Goal: Task Accomplishment & Management: Manage account settings

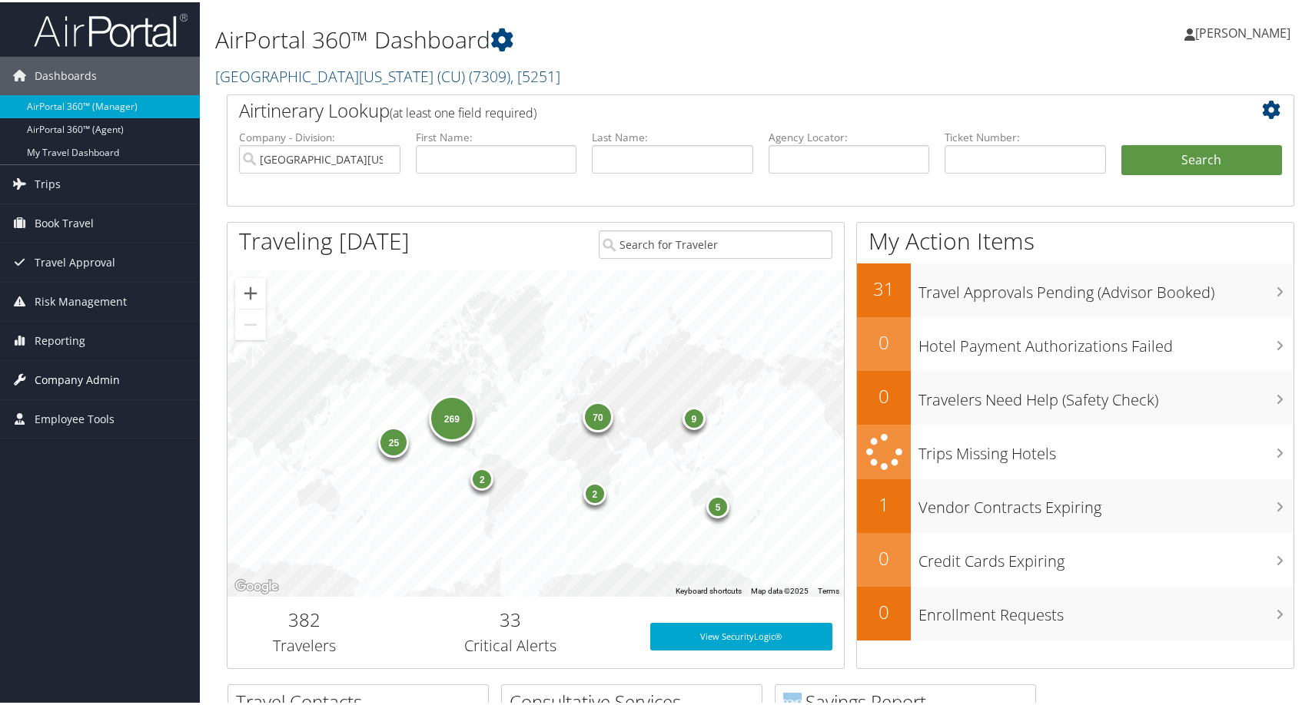
click at [133, 370] on link "Company Admin" at bounding box center [100, 378] width 200 height 38
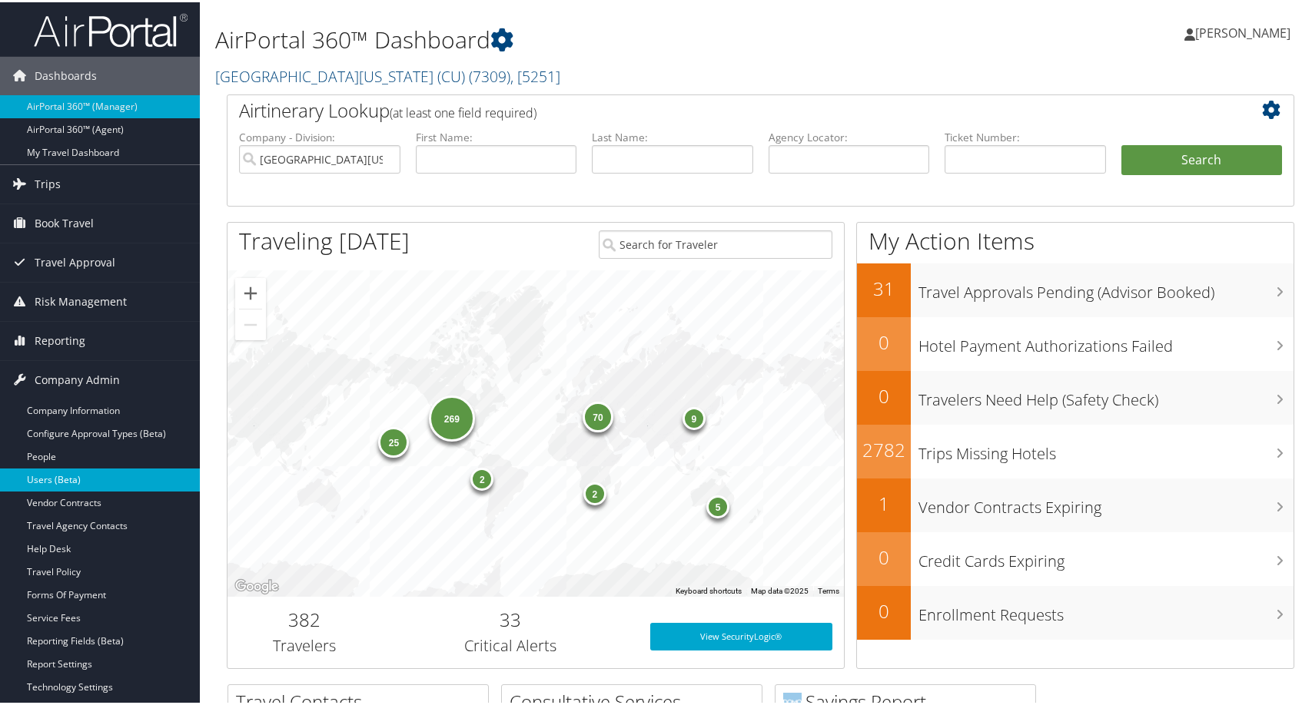
click at [81, 481] on link "Users (Beta)" at bounding box center [100, 477] width 200 height 23
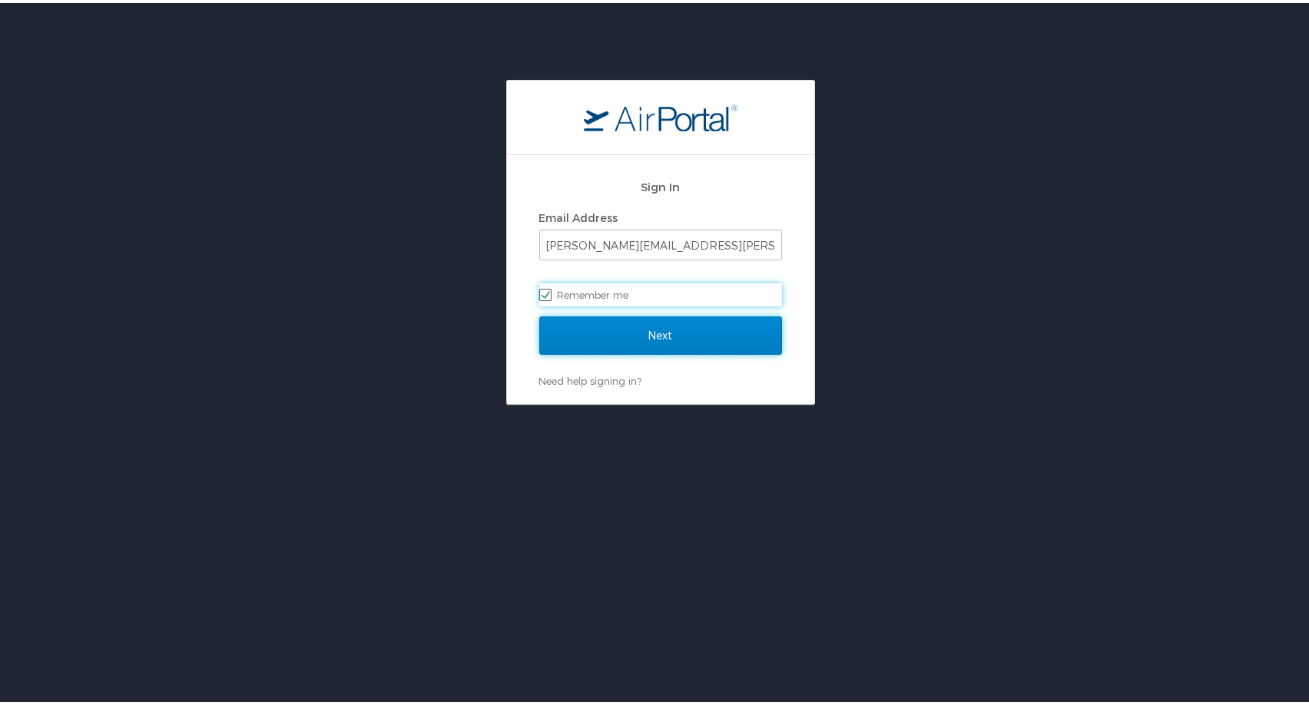
drag, startPoint x: 682, startPoint y: 340, endPoint x: 677, endPoint y: 332, distance: 9.4
click at [679, 339] on input "Next" at bounding box center [660, 333] width 243 height 38
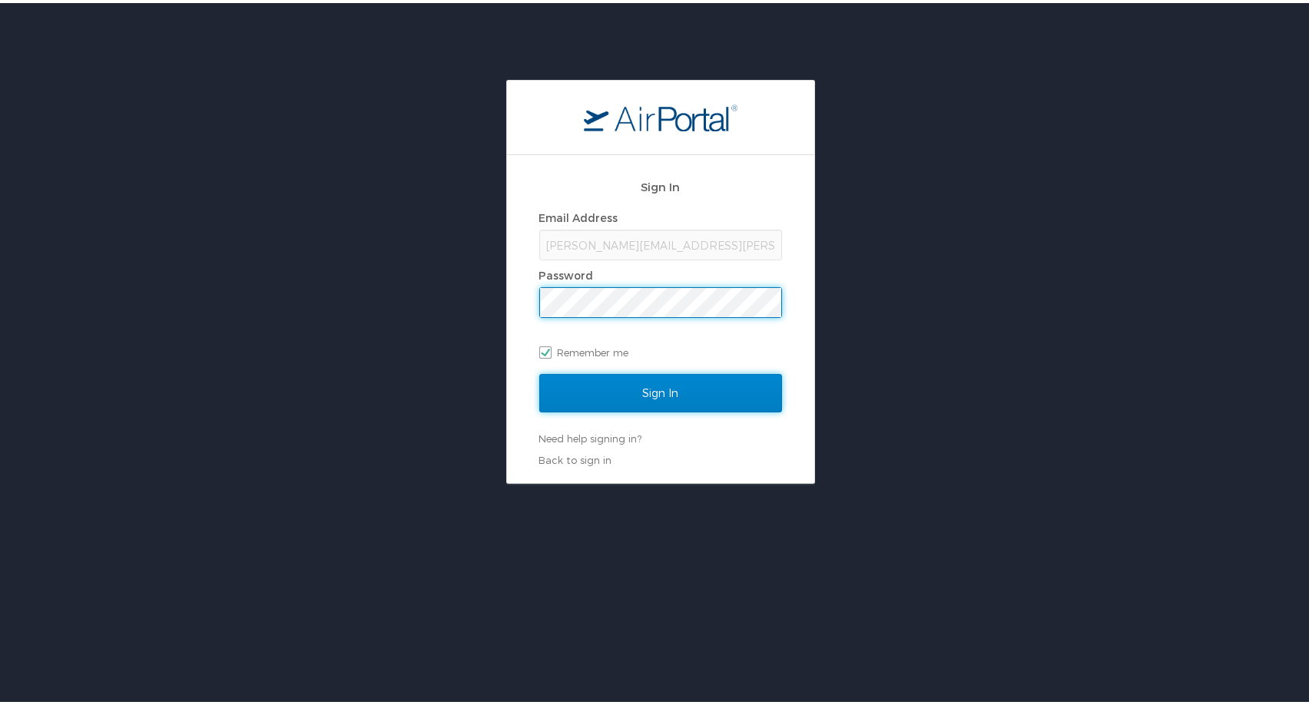
click at [581, 390] on input "Sign In" at bounding box center [660, 390] width 243 height 38
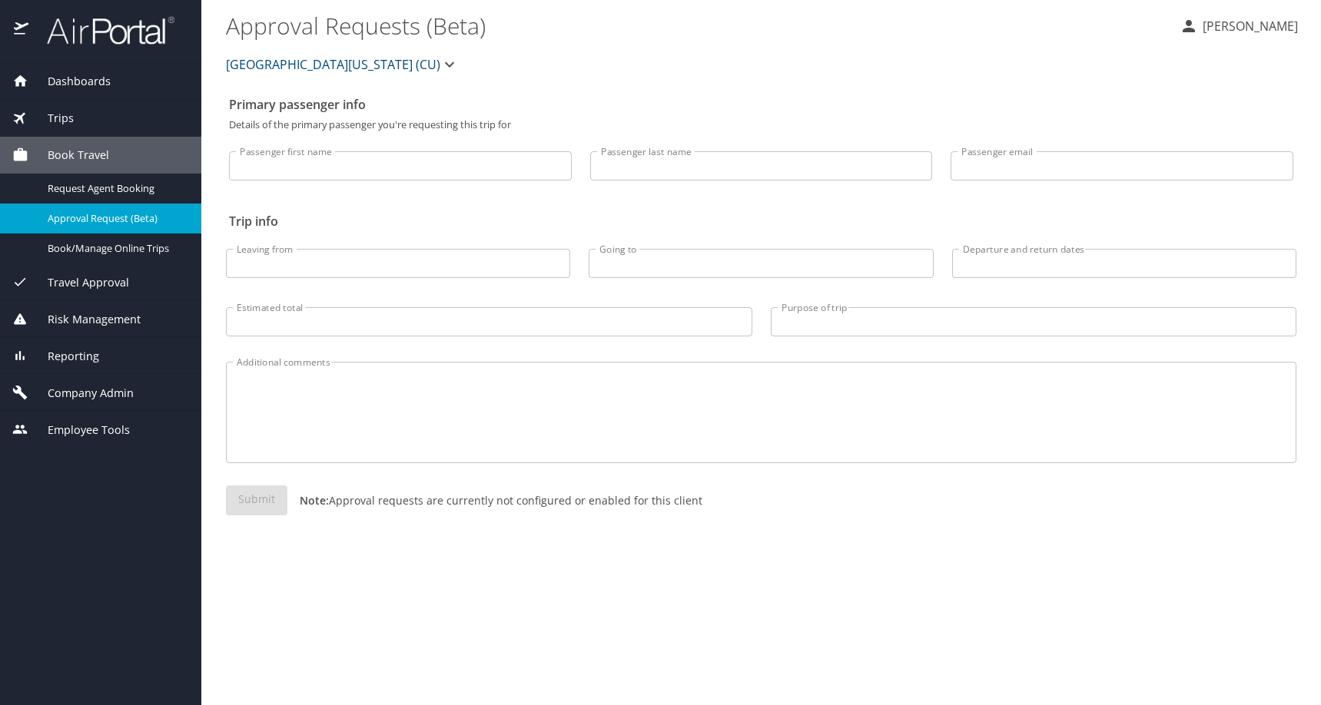
click at [129, 402] on span "Company Admin" at bounding box center [80, 393] width 105 height 17
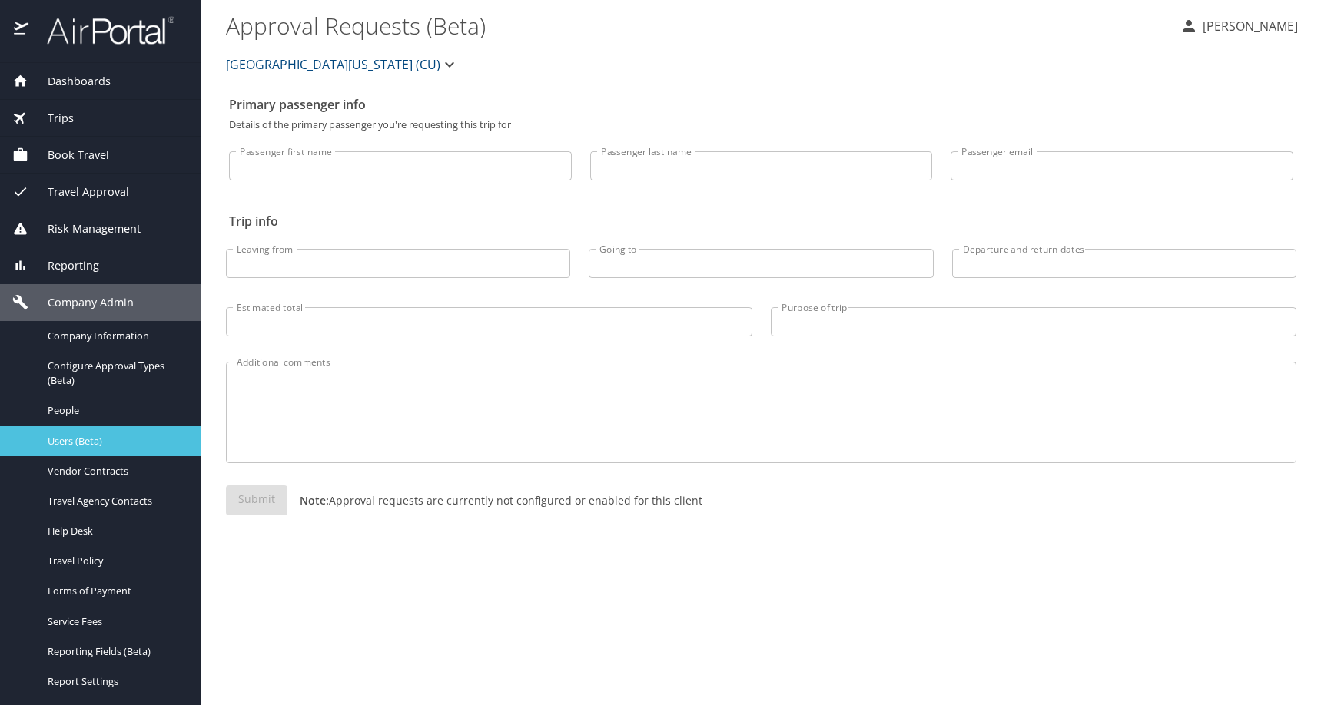
click at [111, 449] on span "Users (Beta)" at bounding box center [115, 441] width 135 height 15
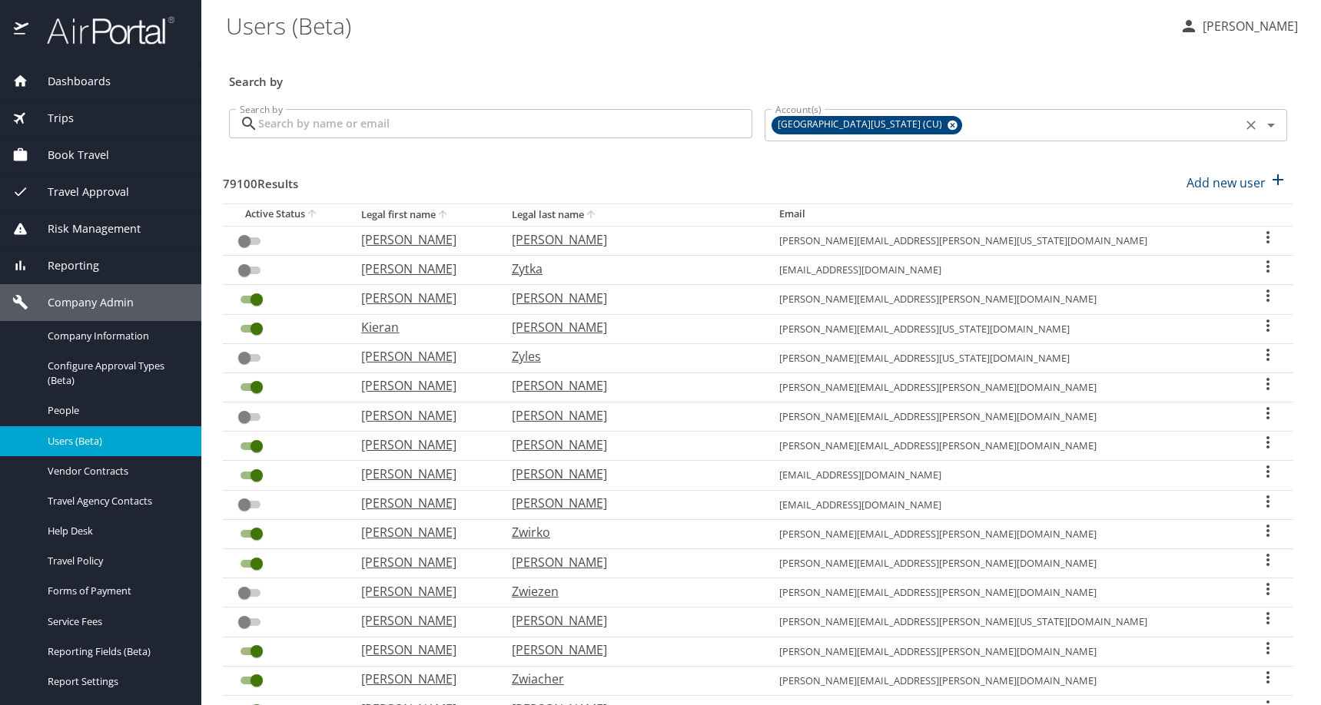
click at [957, 134] on icon at bounding box center [953, 125] width 12 height 17
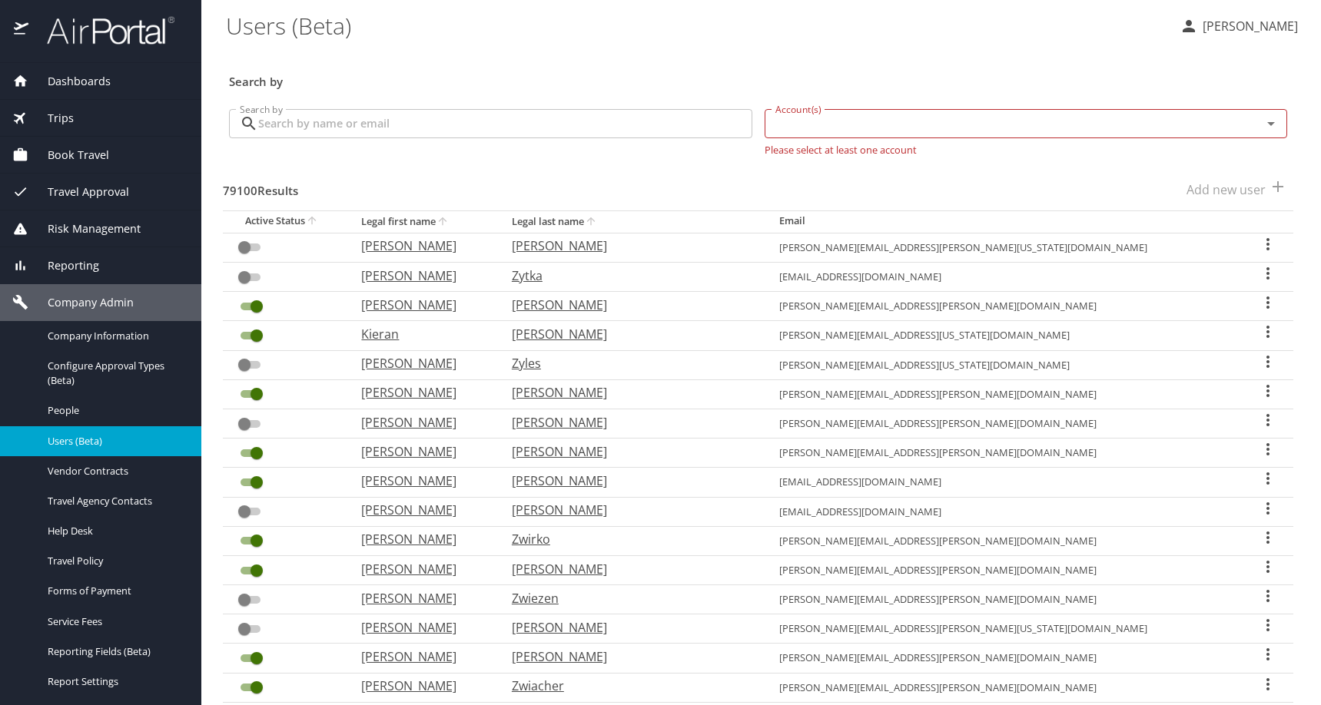
click at [934, 134] on input "Account(s)" at bounding box center [1003, 124] width 469 height 20
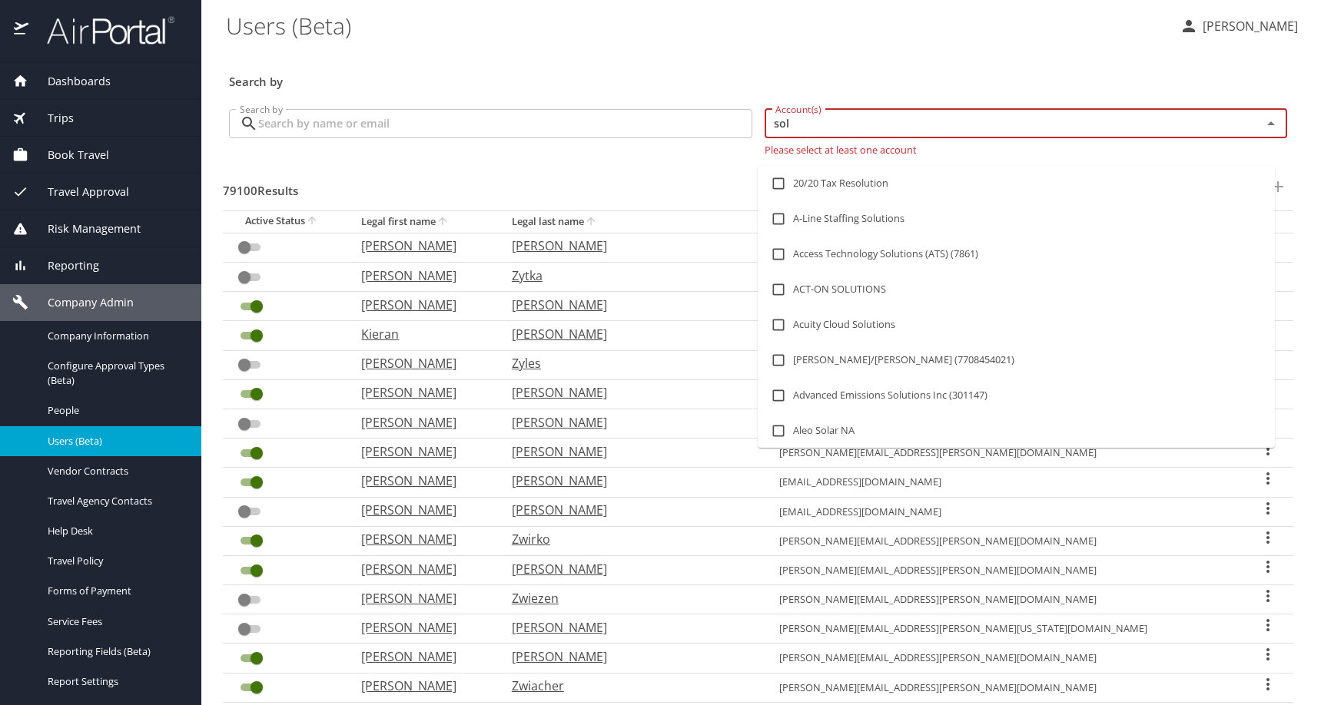
type input "sola"
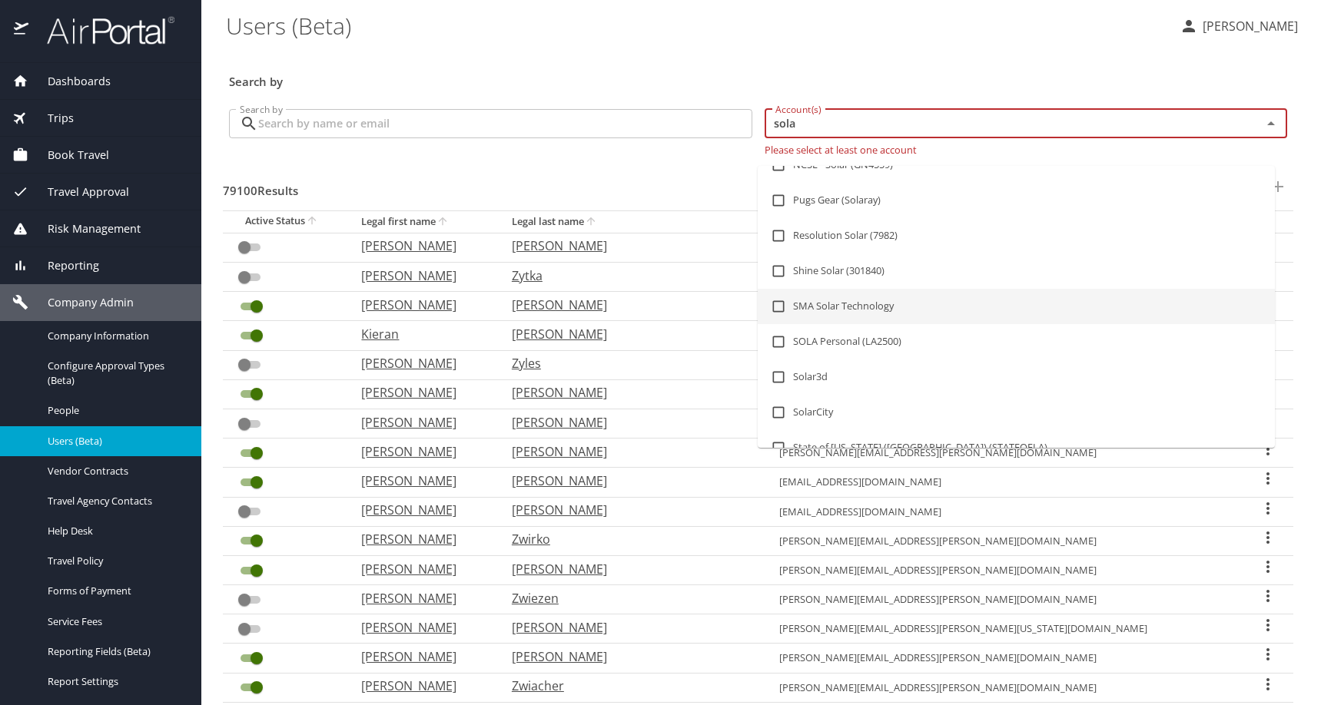
scroll to position [461, 0]
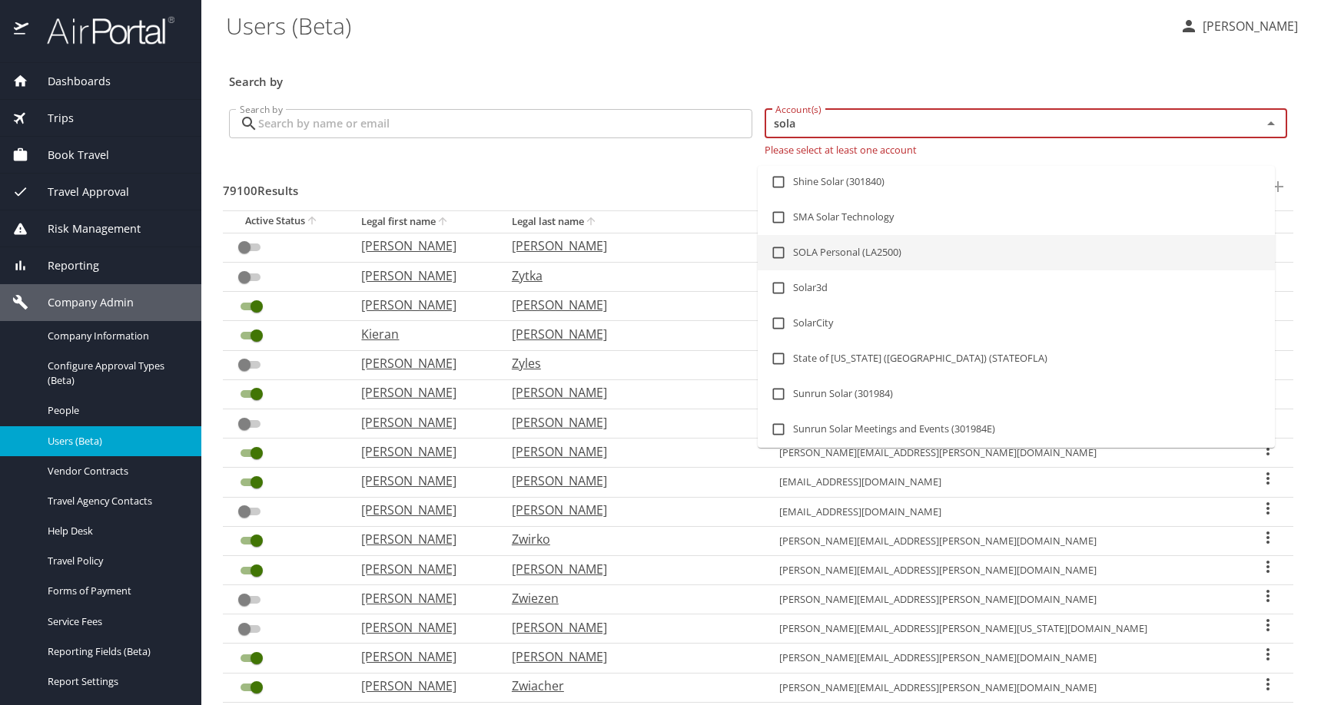
click at [841, 270] on li "SOLA Personal (LA2500)" at bounding box center [1016, 252] width 517 height 35
checkbox input "true"
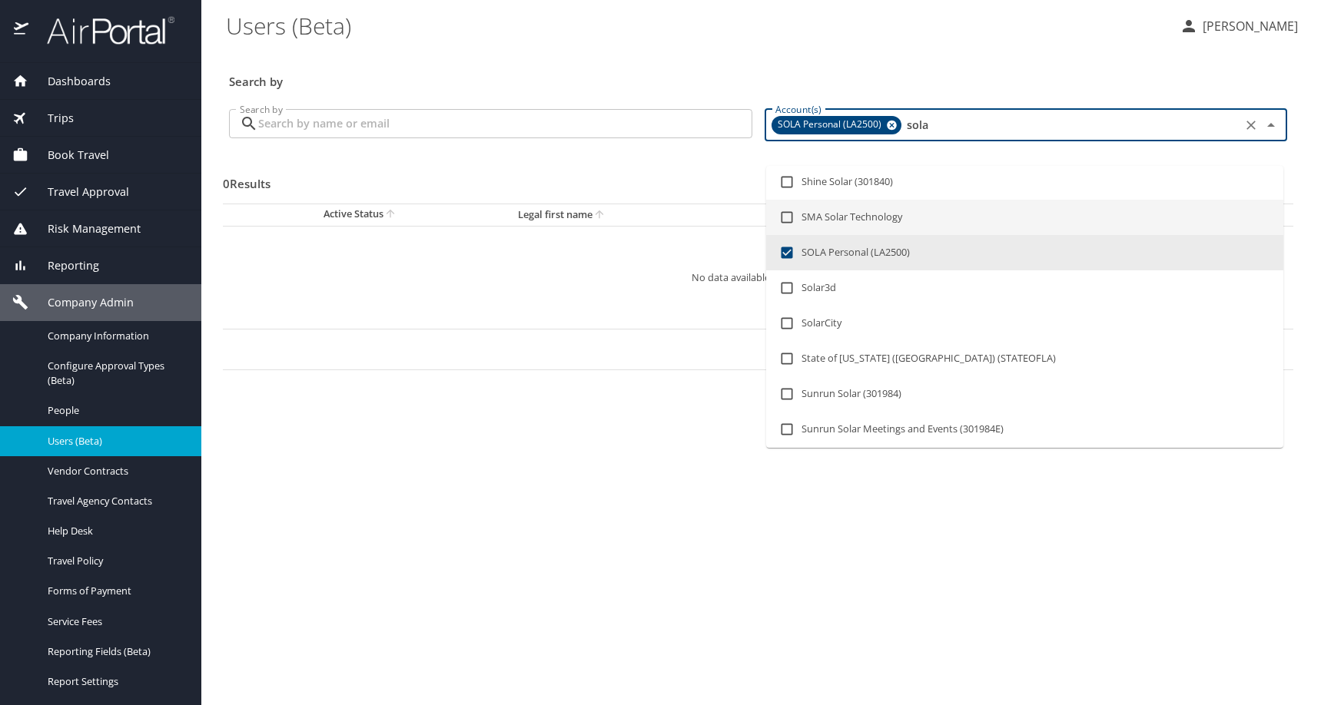
type input "sola"
drag, startPoint x: 480, startPoint y: 150, endPoint x: 473, endPoint y: 155, distance: 8.8
click at [480, 138] on input "Search by" at bounding box center [505, 123] width 494 height 29
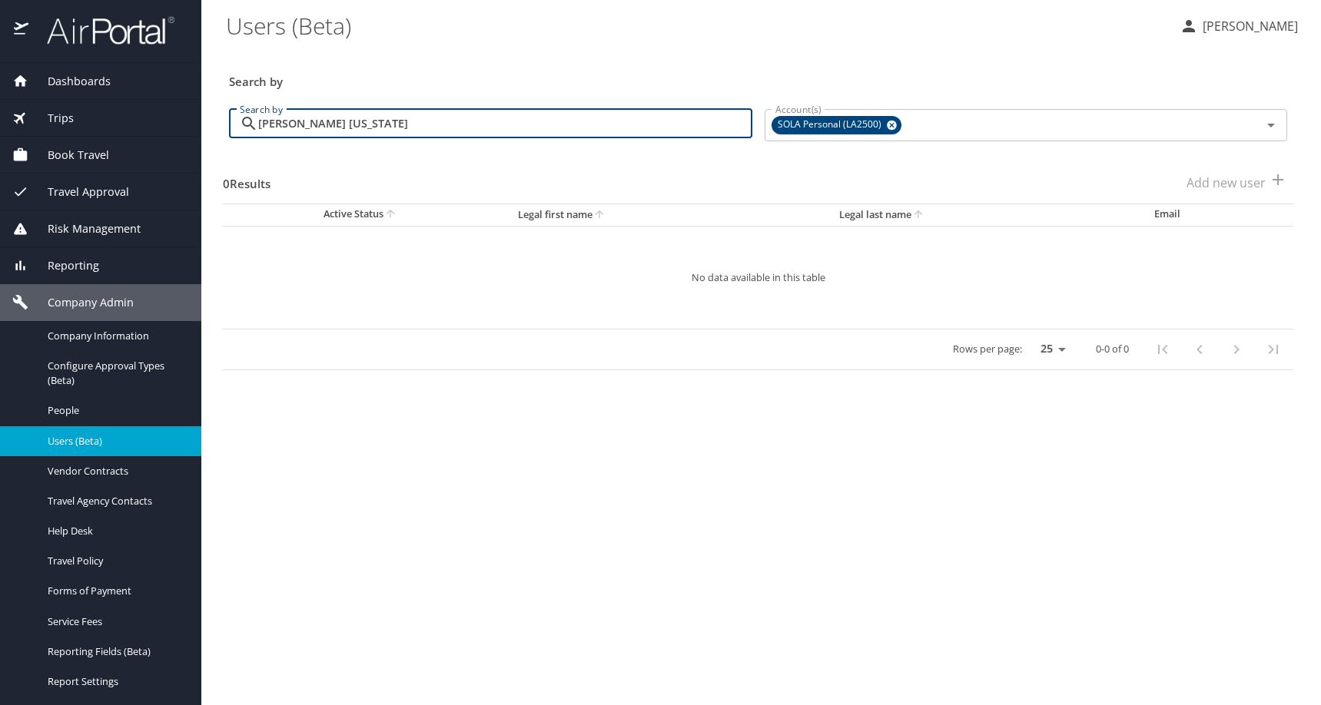
type input "[PERSON_NAME] [US_STATE]"
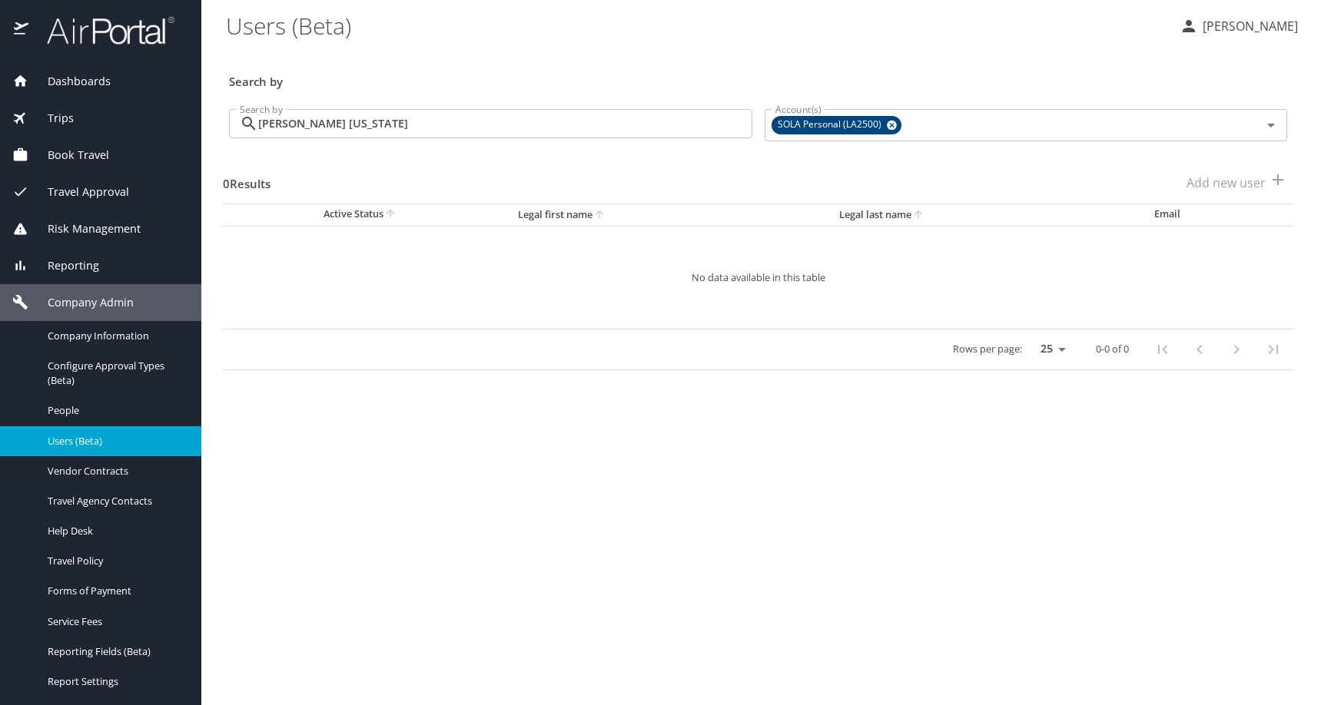
click at [110, 100] on div "Trips Airtinerary® Lookup Current / Future Trips Past Trips Trips Missing Hotel…" at bounding box center [100, 118] width 201 height 37
click at [111, 84] on span "Dashboards" at bounding box center [69, 81] width 82 height 17
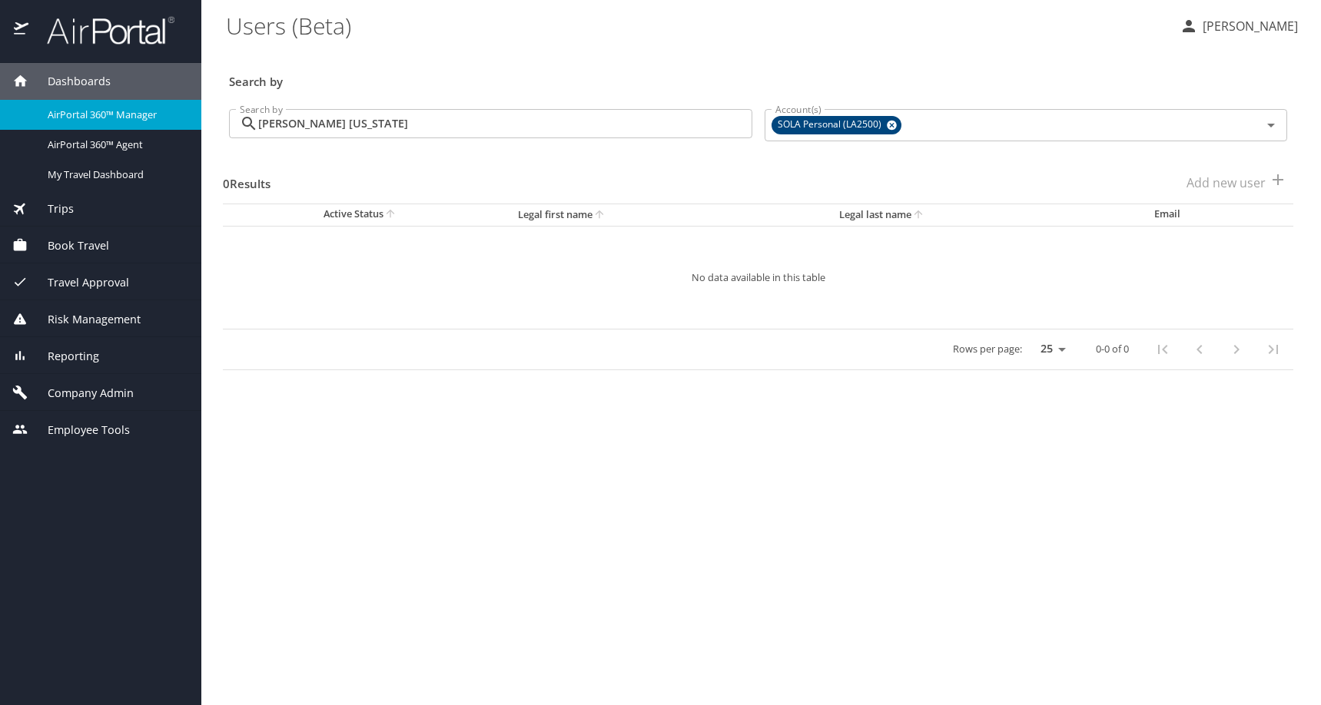
click at [121, 117] on span "AirPortal 360™ Manager" at bounding box center [115, 115] width 135 height 15
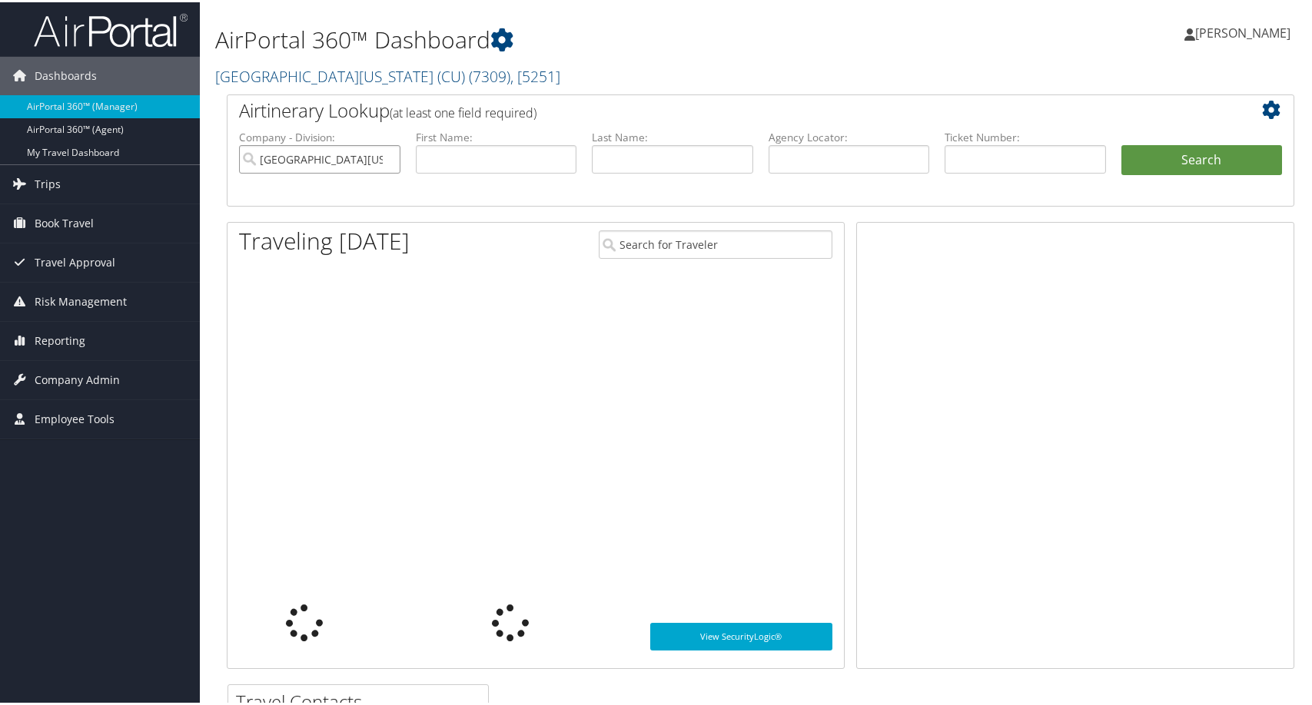
click at [380, 171] on input "University of Colorado (CU)" at bounding box center [319, 157] width 161 height 28
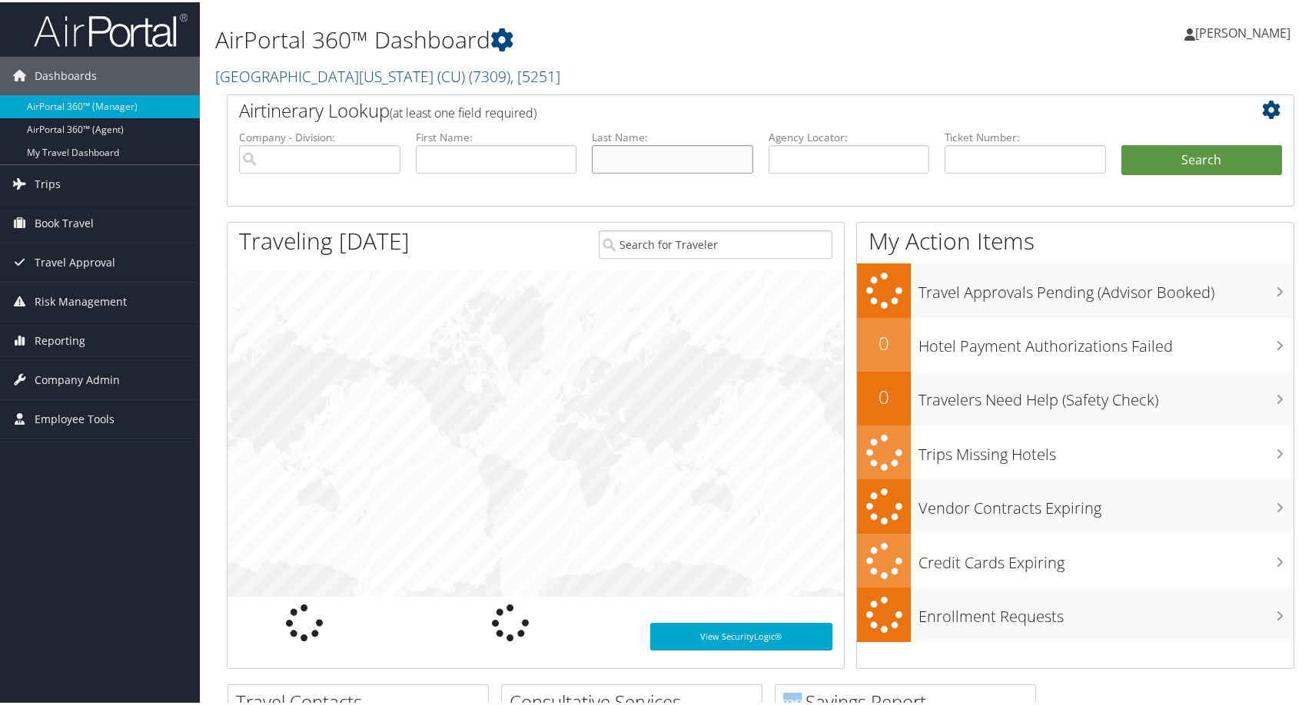
drag, startPoint x: 652, startPoint y: 226, endPoint x: 673, endPoint y: 219, distance: 21.9
click at [652, 171] on input "text" at bounding box center [672, 157] width 161 height 28
type input "collins washington"
click at [1121, 143] on button "Search" at bounding box center [1201, 158] width 161 height 31
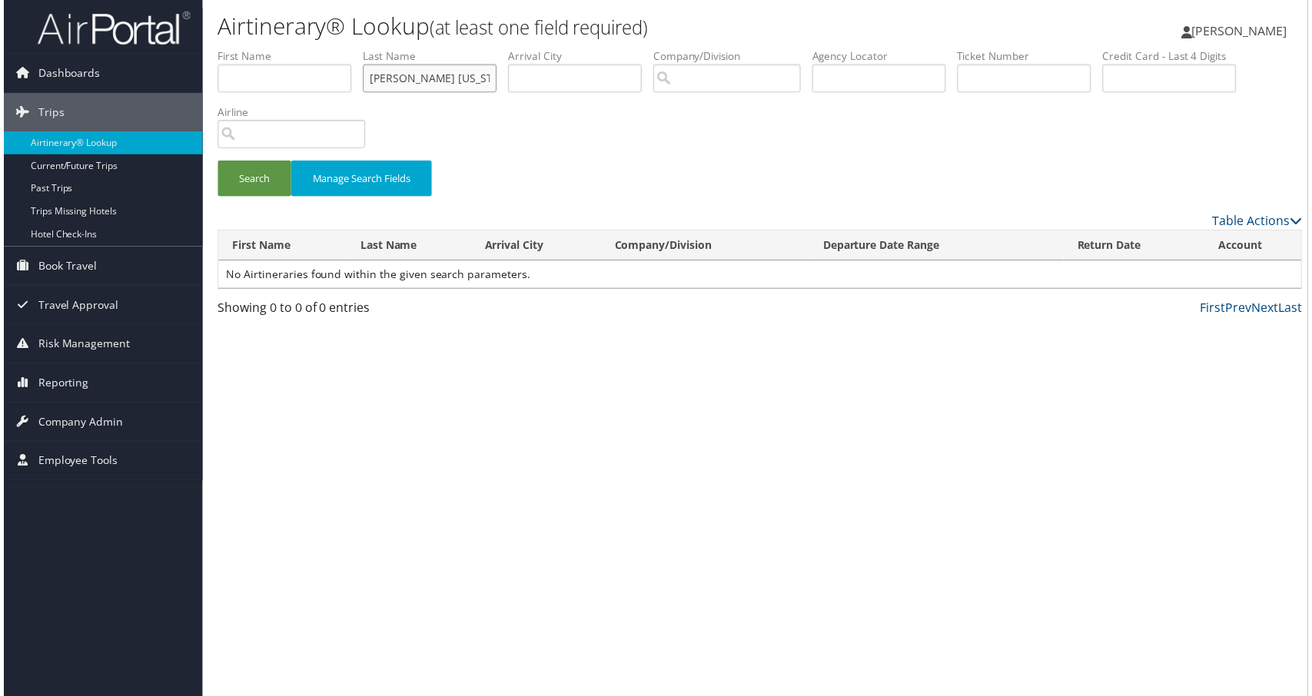
click at [496, 93] on input "[PERSON_NAME] [US_STATE]" at bounding box center [428, 79] width 134 height 28
click at [240, 197] on button "Search" at bounding box center [252, 179] width 74 height 36
click at [491, 93] on input "collinswashington" at bounding box center [428, 79] width 134 height 28
drag, startPoint x: 486, startPoint y: 114, endPoint x: 424, endPoint y: 108, distance: 61.9
click at [424, 48] on ul "First Name Last Name collinswashington Departure City Arrival City Company/Divi…" at bounding box center [760, 48] width 1090 height 0
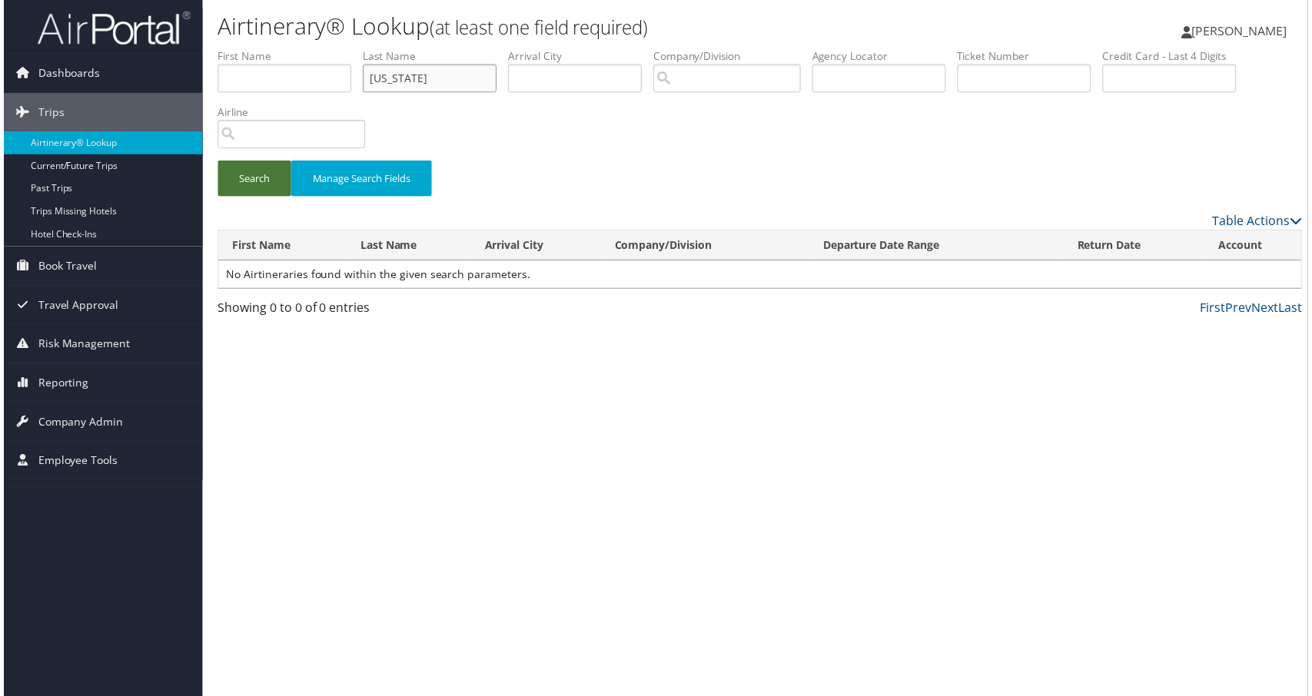
type input "[US_STATE]"
click at [256, 197] on button "Search" at bounding box center [252, 179] width 74 height 36
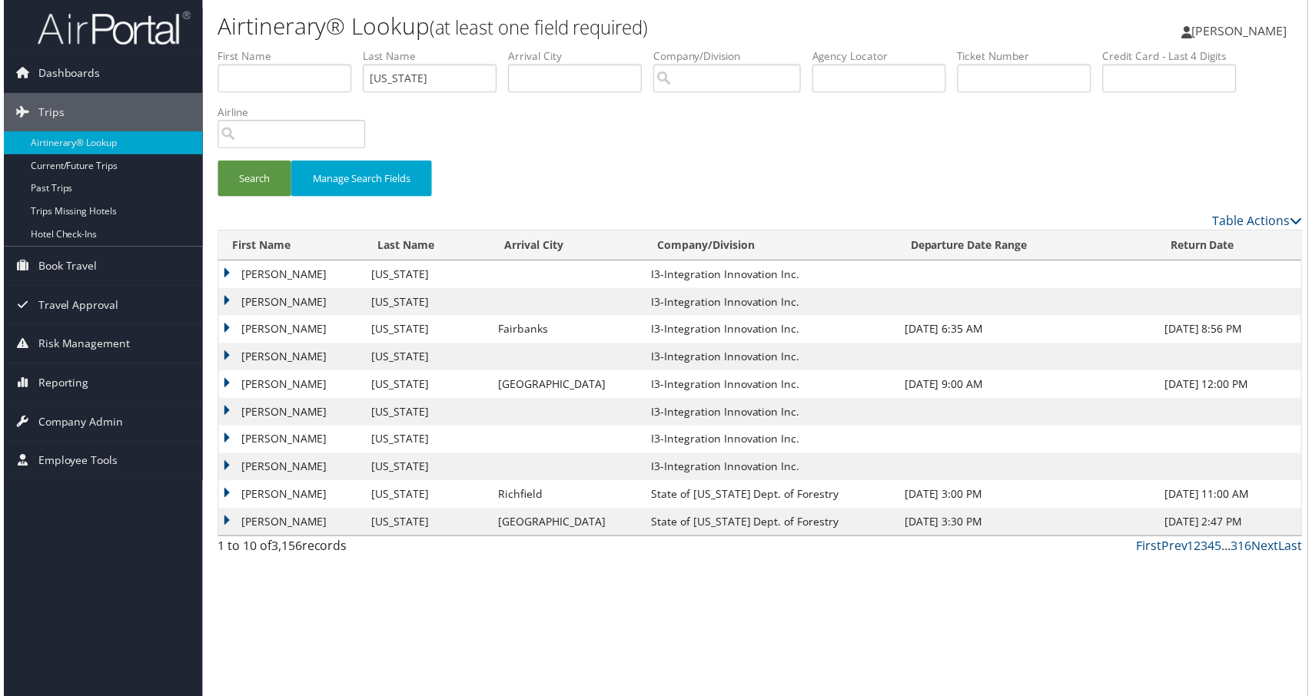
click at [274, 64] on label "First Name" at bounding box center [288, 55] width 146 height 15
click at [274, 93] on input "text" at bounding box center [282, 79] width 134 height 28
type input "pamela"
click at [215, 161] on button "Search" at bounding box center [252, 179] width 74 height 36
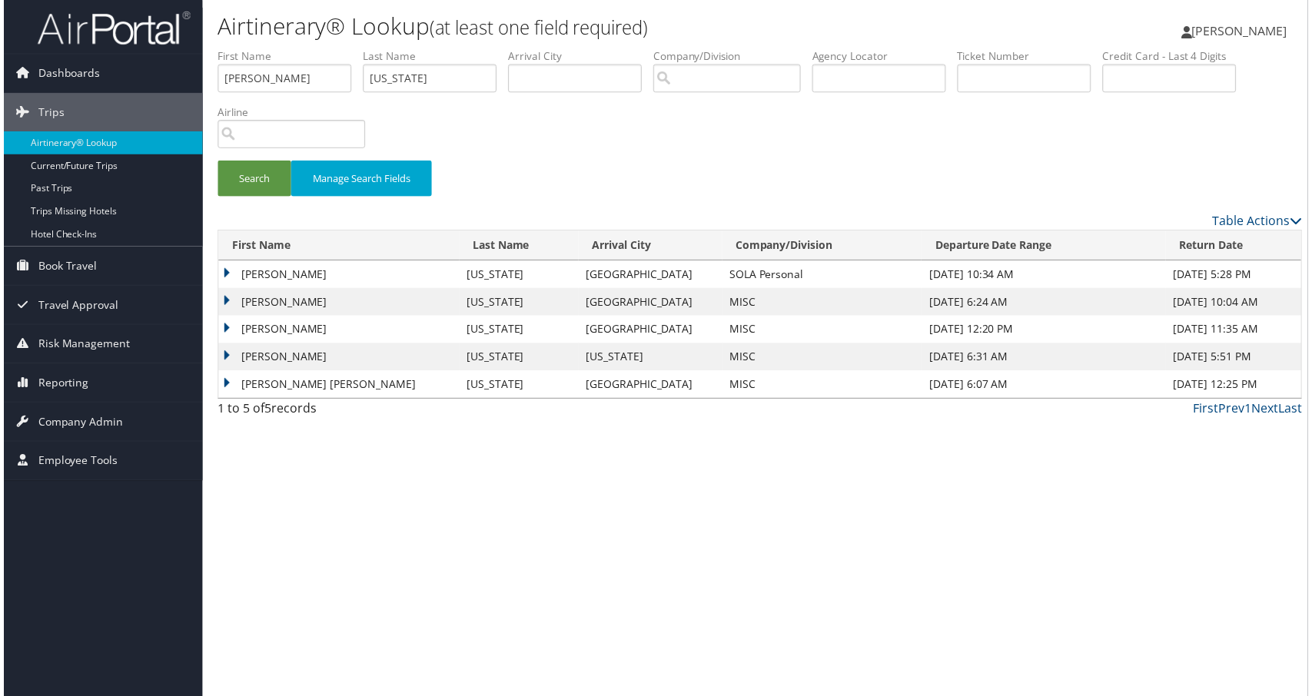
click at [277, 290] on td "Pamela" at bounding box center [337, 276] width 242 height 28
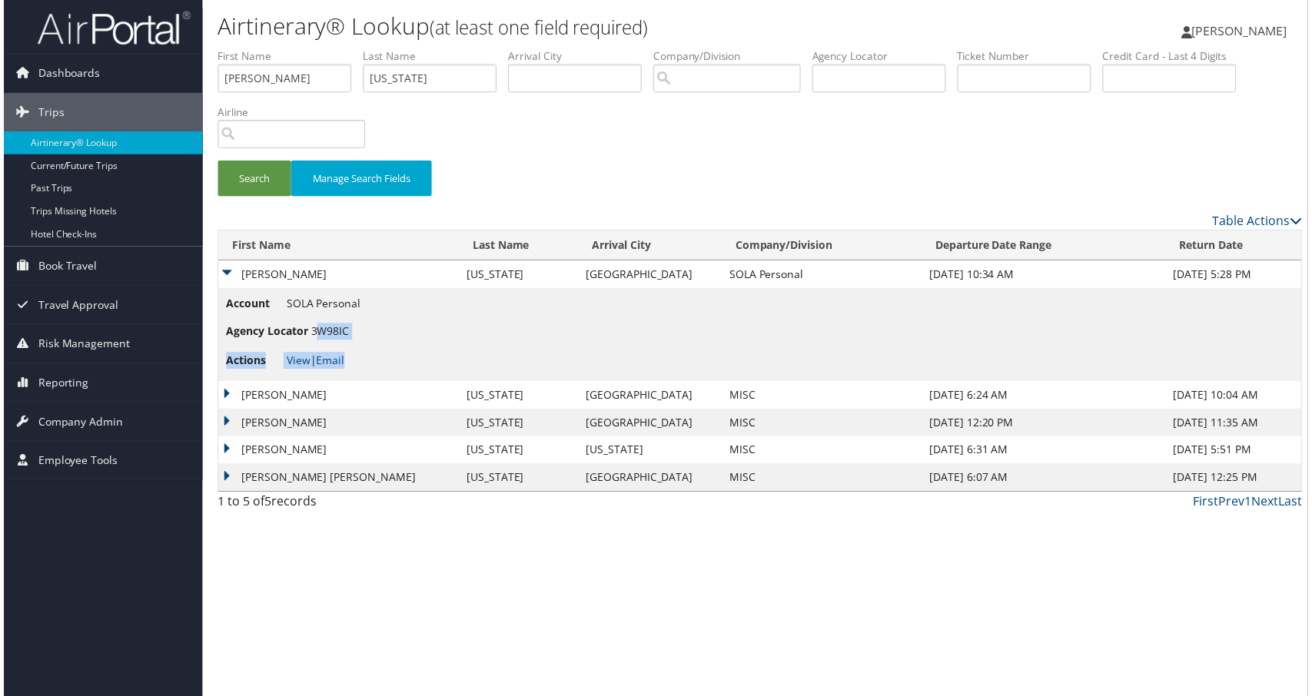
drag, startPoint x: 421, startPoint y: 489, endPoint x: 366, endPoint y: 480, distance: 56.1
click at [367, 383] on td "Account SOLA Personal Agency Locator 3W98IC Actions View | Email" at bounding box center [760, 337] width 1089 height 94
click at [347, 340] on span "3W98IC" at bounding box center [328, 333] width 38 height 15
drag, startPoint x: 356, startPoint y: 486, endPoint x: 411, endPoint y: 486, distance: 55.3
click at [347, 340] on span "3W98IC" at bounding box center [328, 333] width 38 height 15
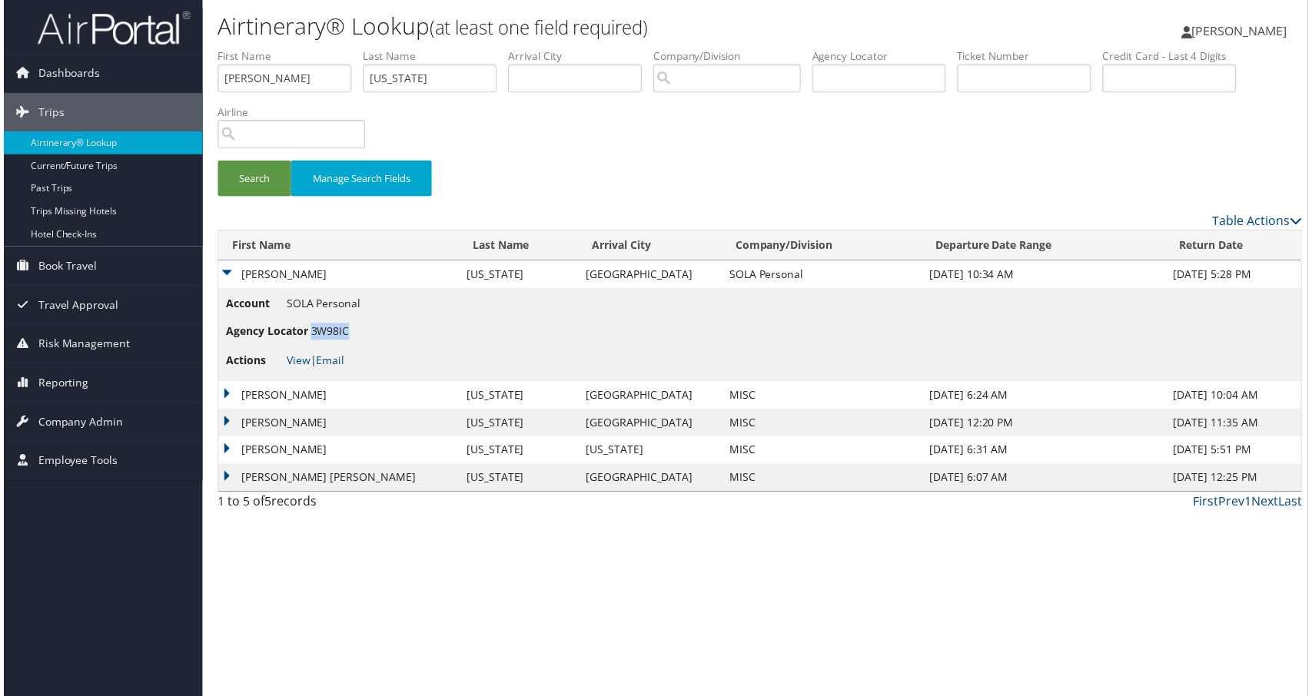
copy span "3W98IC"
click at [308, 370] on link "View" at bounding box center [296, 362] width 24 height 15
click at [280, 439] on td "PAMELA COLLINS" at bounding box center [337, 425] width 242 height 28
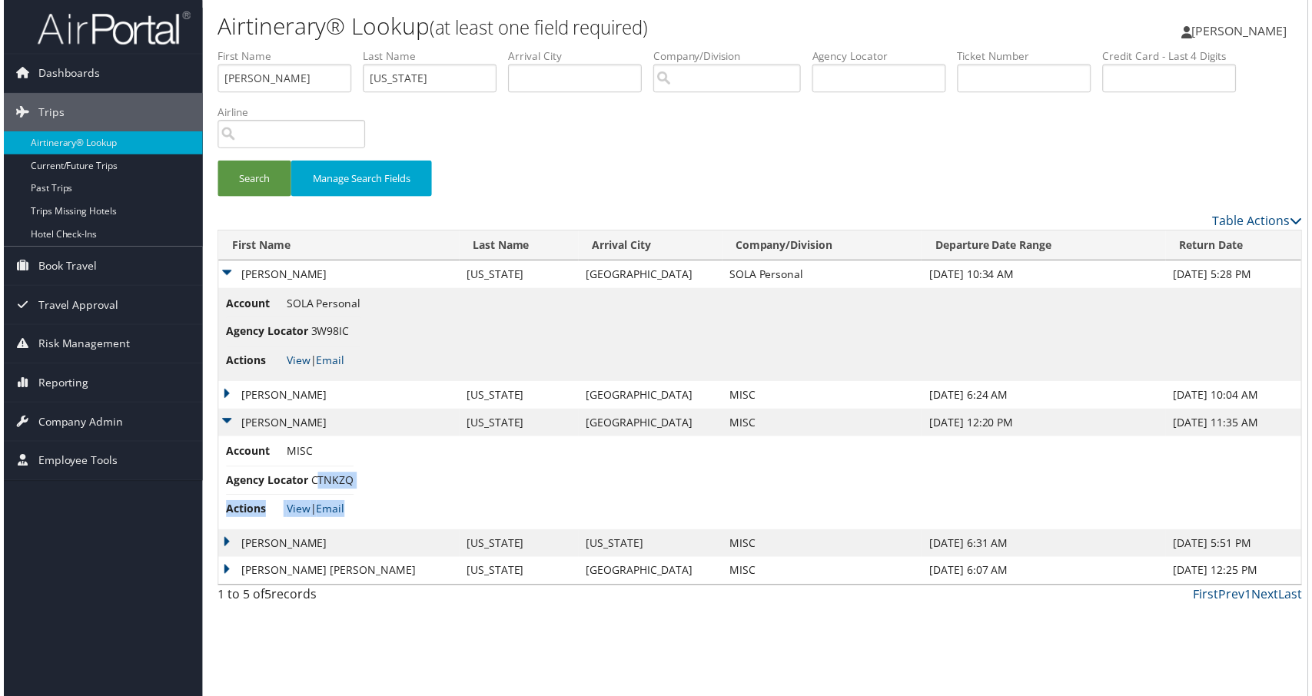
drag, startPoint x: 423, startPoint y: 648, endPoint x: 359, endPoint y: 640, distance: 64.2
click at [361, 533] on td "Account MISC Agency Locator CTNKZQ Actions View | Email" at bounding box center [760, 486] width 1089 height 94
click at [352, 490] on span "CTNKZQ" at bounding box center [330, 483] width 43 height 15
drag, startPoint x: 358, startPoint y: 639, endPoint x: 411, endPoint y: 639, distance: 53.0
click at [352, 490] on span "CTNKZQ" at bounding box center [330, 483] width 43 height 15
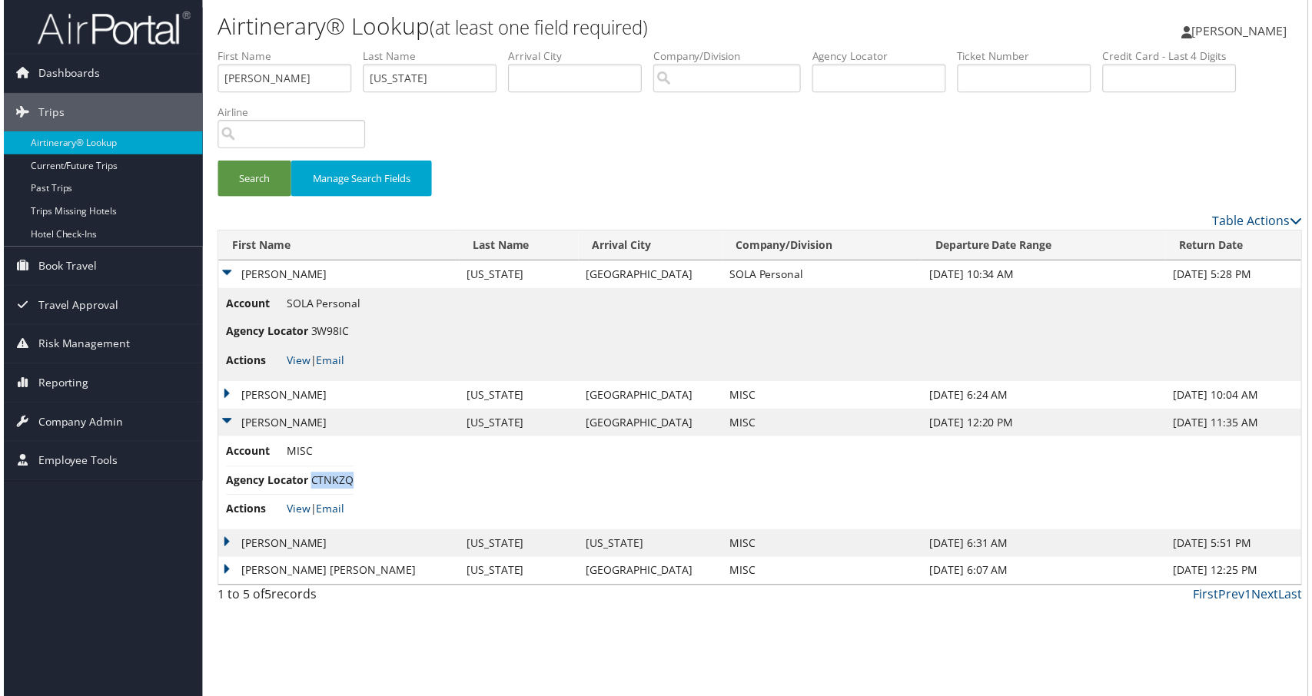
drag, startPoint x: 600, startPoint y: 675, endPoint x: 587, endPoint y: 673, distance: 13.2
click at [596, 533] on td "Account MISC Agency Locator CTNKZQ Actions View | Email" at bounding box center [760, 486] width 1089 height 94
drag, startPoint x: 428, startPoint y: 647, endPoint x: 380, endPoint y: 644, distance: 47.7
click at [427, 533] on td "Account MISC Agency Locator CTNKZQ Actions View | Email" at bounding box center [760, 486] width 1089 height 94
drag, startPoint x: 360, startPoint y: 641, endPoint x: 416, endPoint y: 640, distance: 56.9
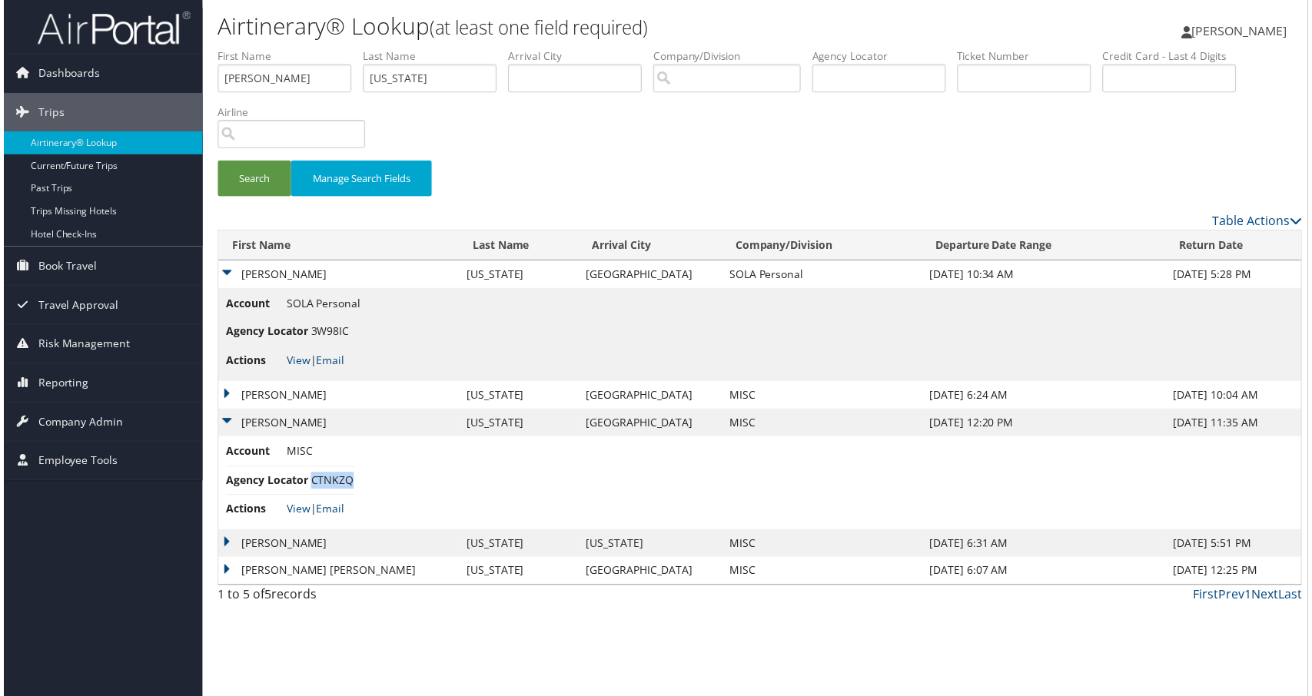
click at [352, 490] on span "CTNKZQ" at bounding box center [330, 483] width 43 height 15
copy span "CTNKZQ"
click at [70, 405] on span "Company Admin" at bounding box center [77, 424] width 85 height 38
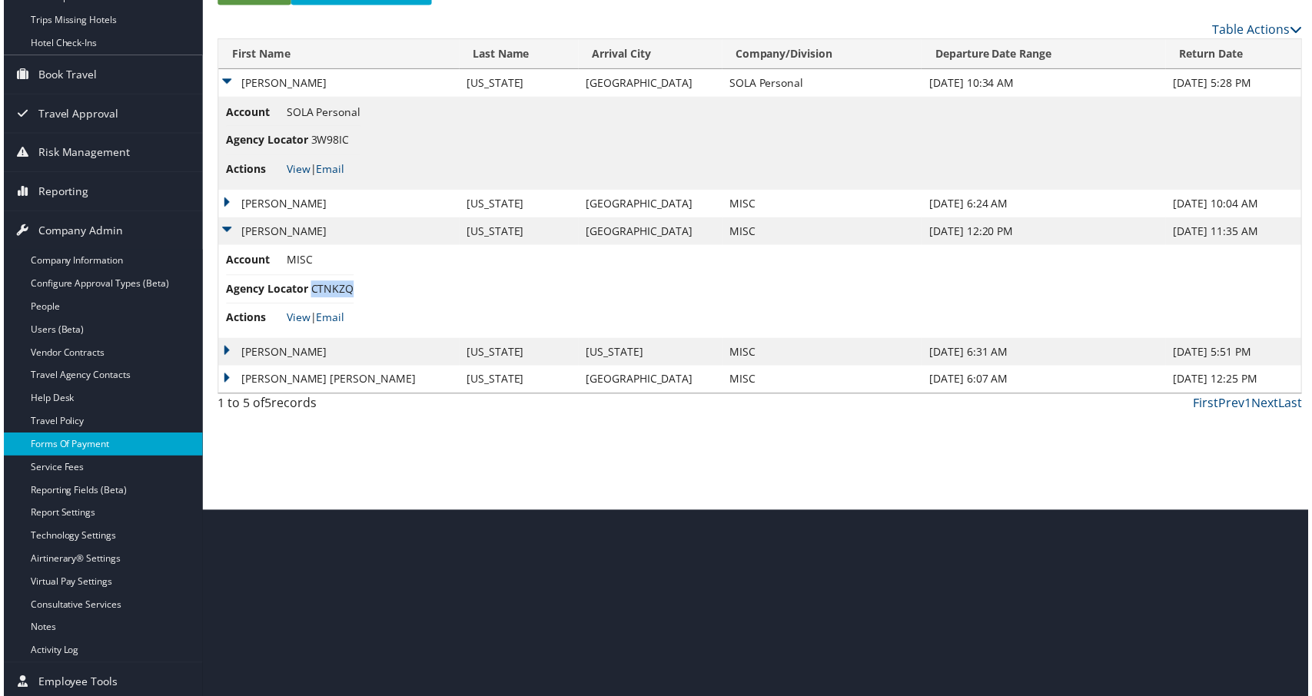
scroll to position [208, 0]
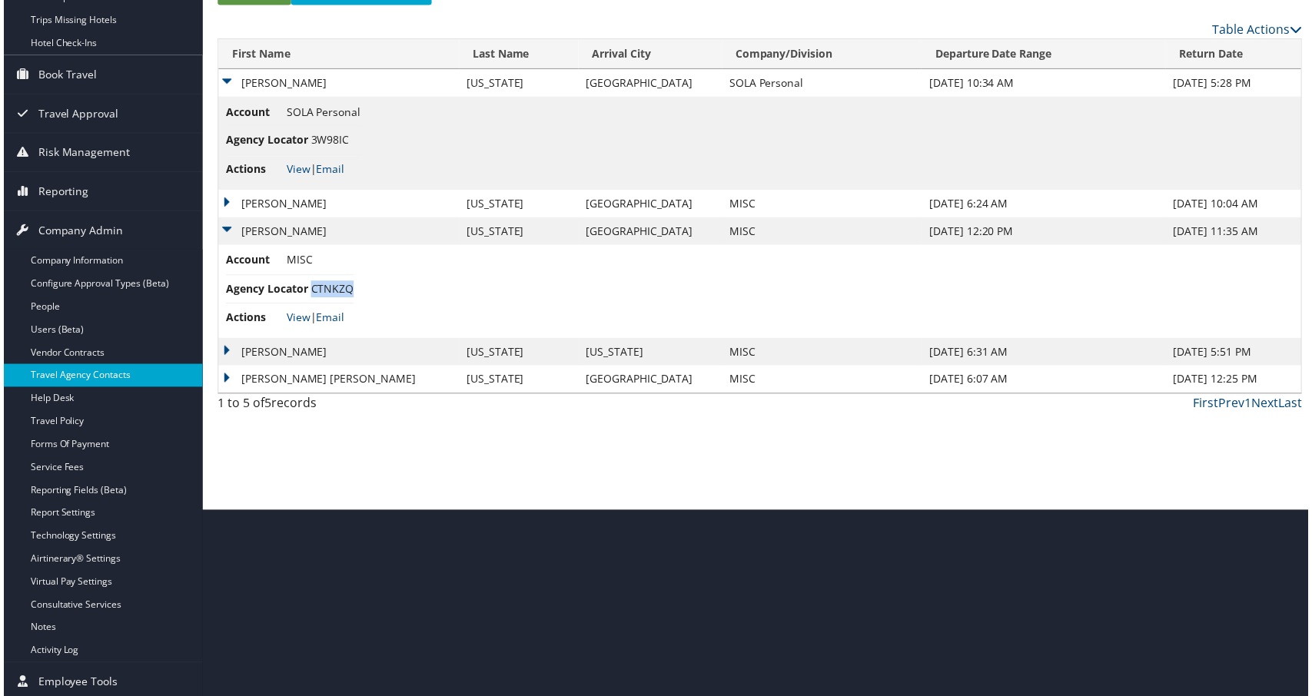
click at [101, 366] on link "Travel Agency Contacts" at bounding box center [100, 377] width 200 height 23
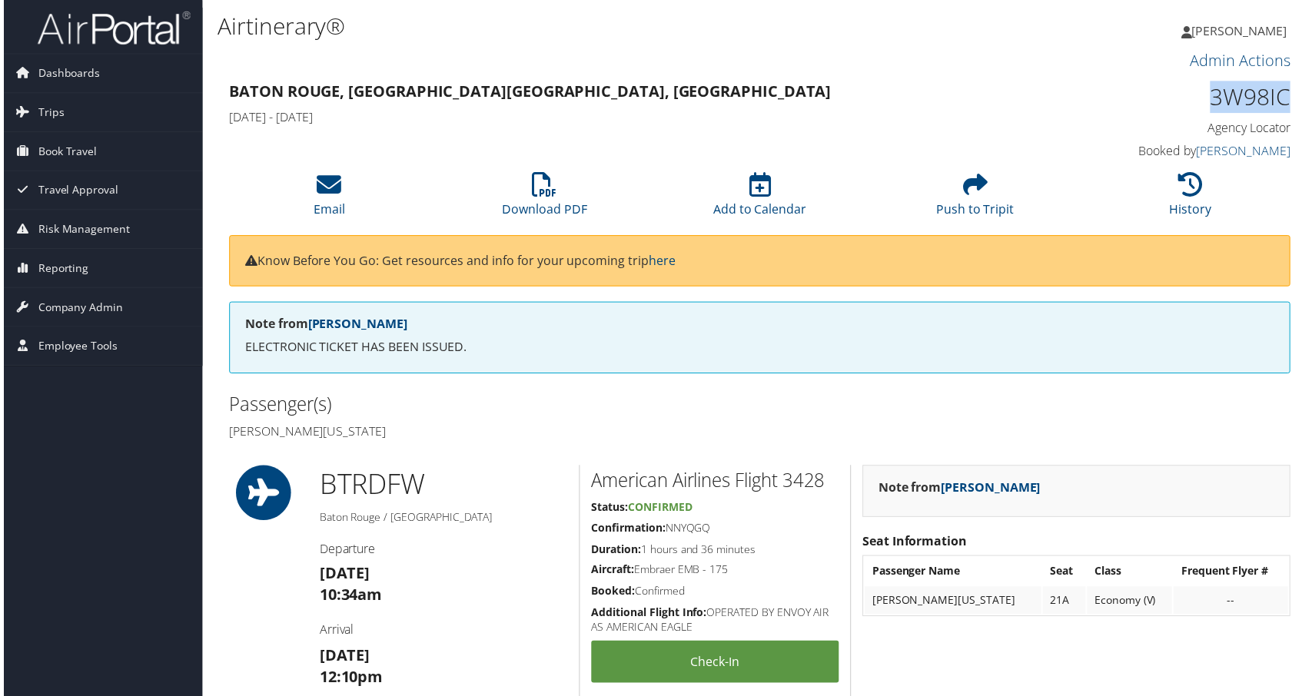
drag, startPoint x: 1162, startPoint y: 142, endPoint x: 1270, endPoint y: 147, distance: 108.4
click at [1270, 114] on h1 "3W98IC" at bounding box center [1169, 97] width 250 height 32
copy h1 "3W98IC"
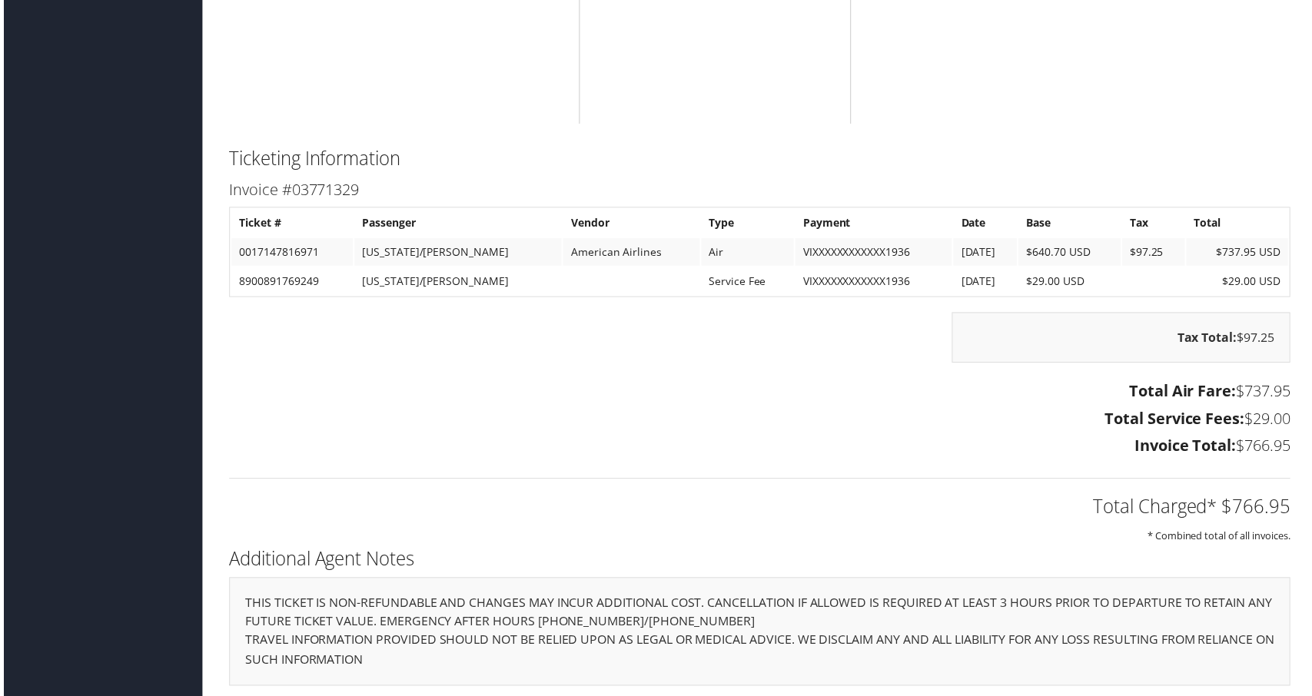
scroll to position [2805, 0]
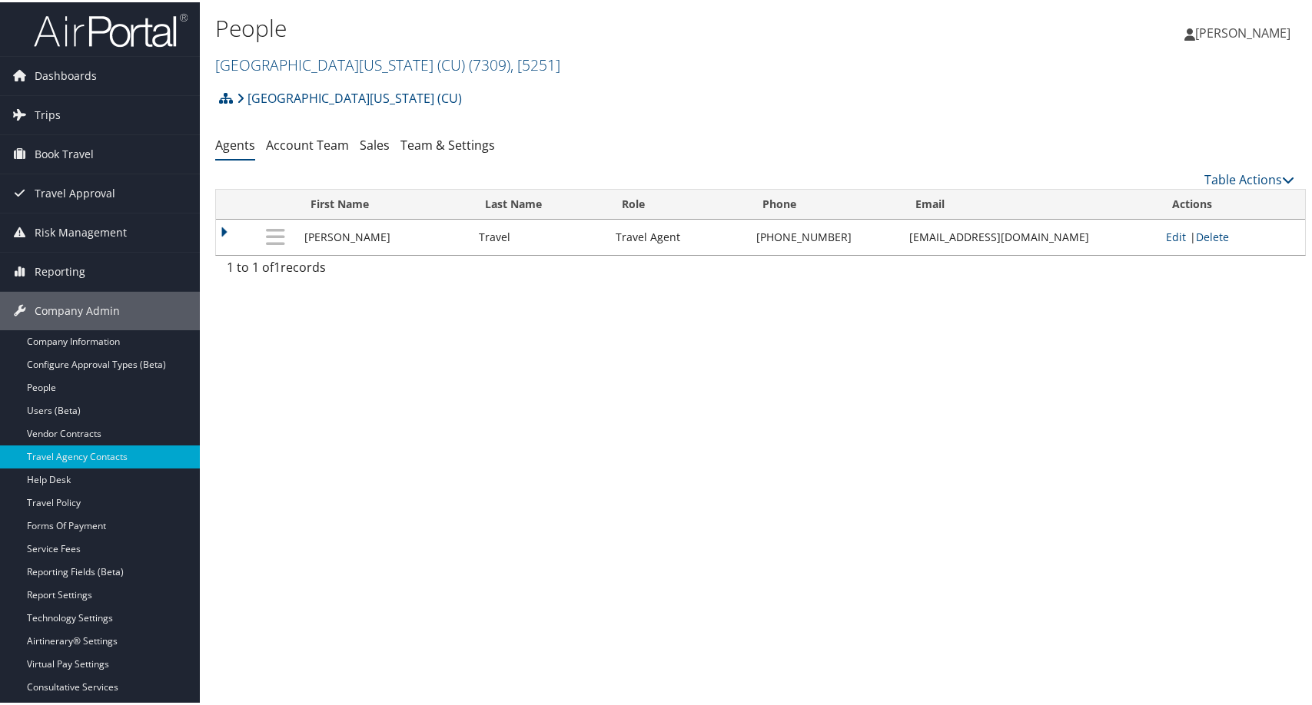
click at [652, 75] on h2 "[GEOGRAPHIC_DATA][US_STATE] (CU) ( 7309 ) , [ 5251 ]" at bounding box center [578, 61] width 727 height 26
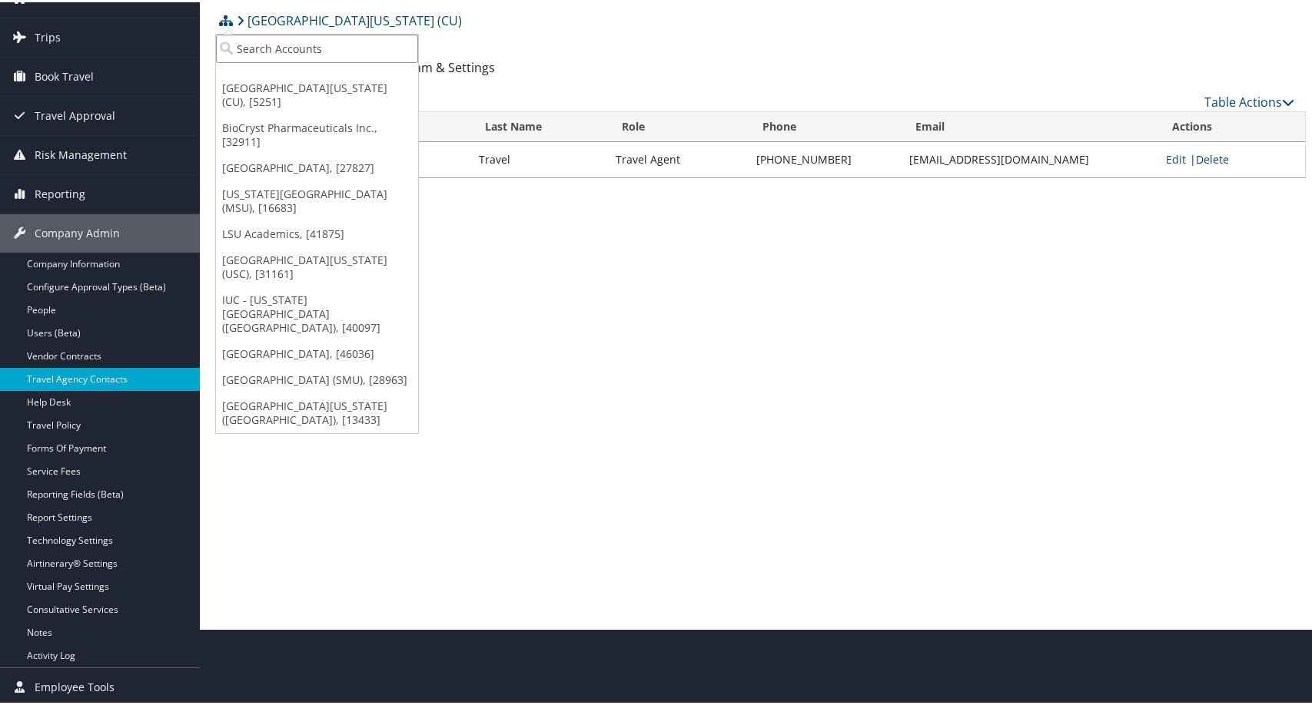
click at [267, 32] on input "search" at bounding box center [317, 46] width 202 height 28
type input "usc"
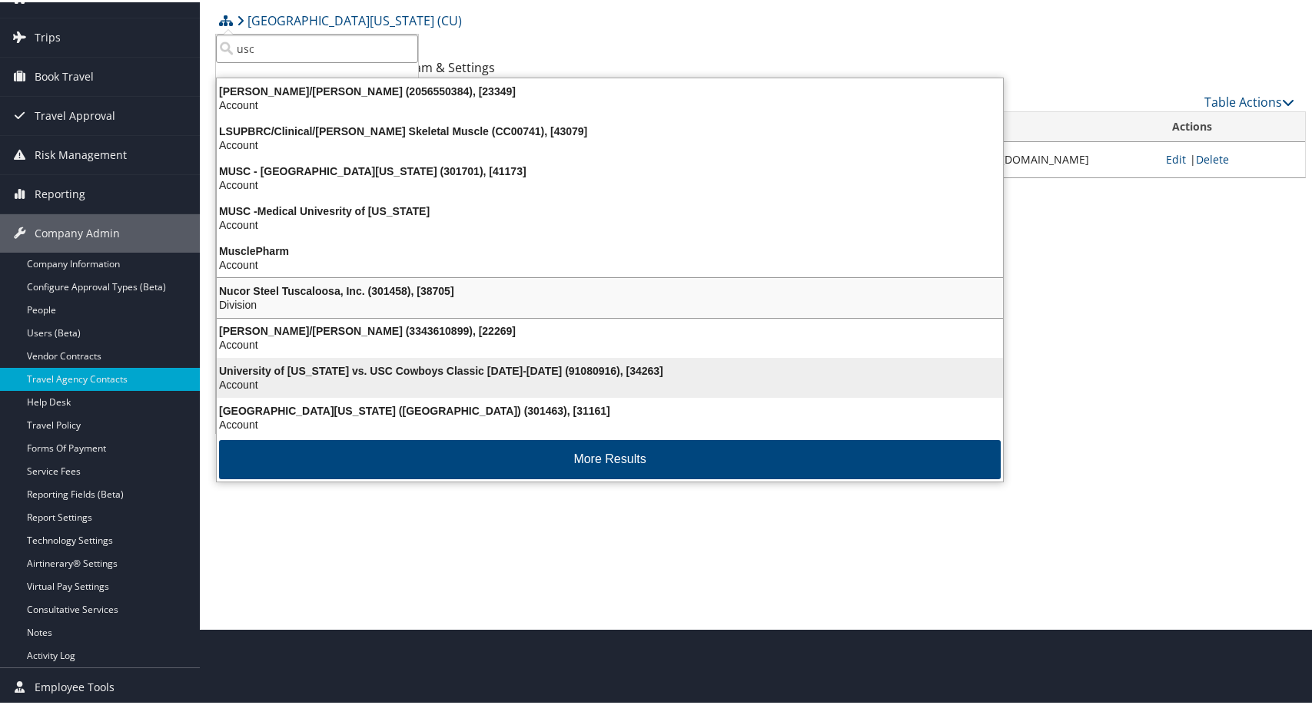
scroll to position [151, 0]
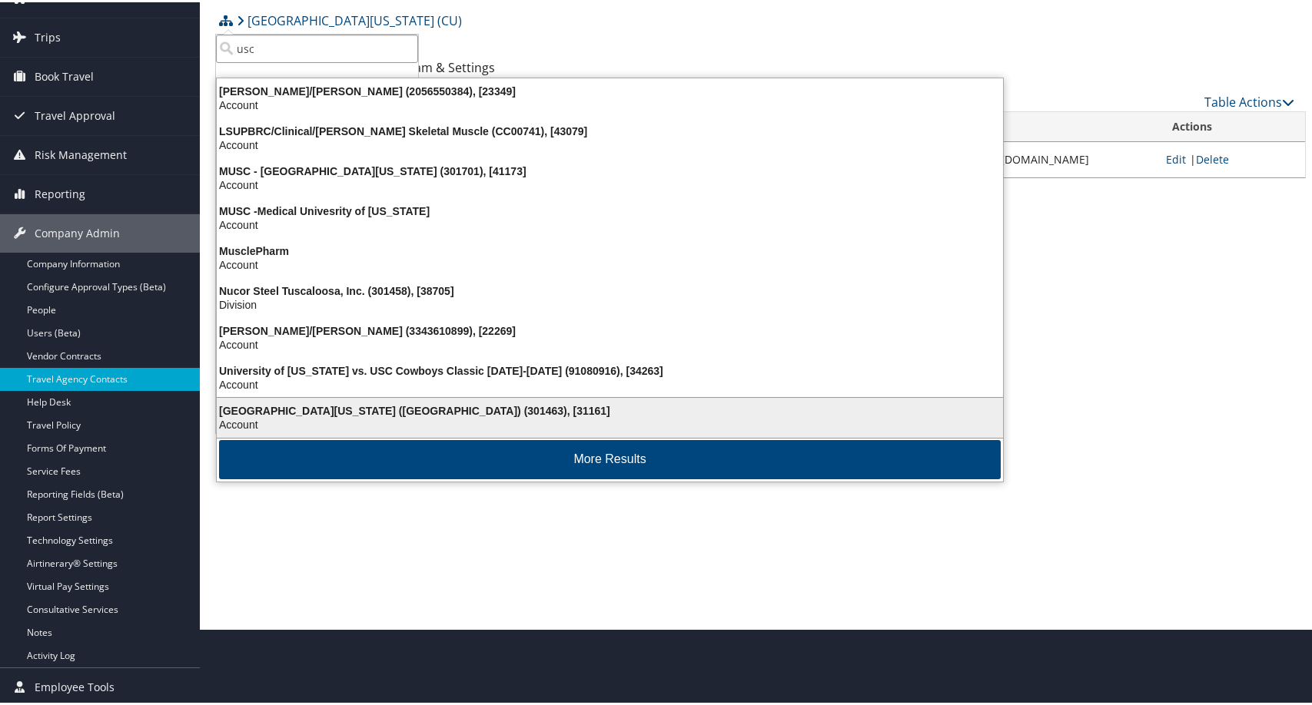
click at [396, 416] on div "Account" at bounding box center [609, 423] width 805 height 14
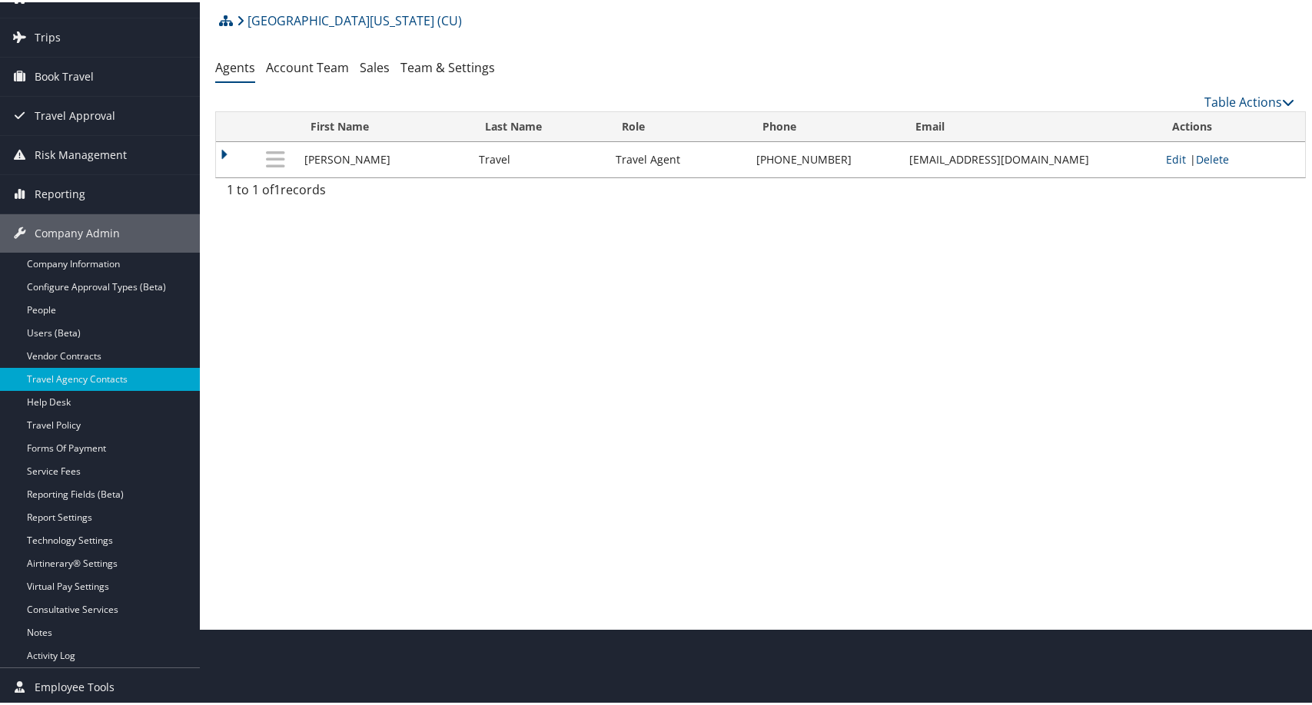
scroll to position [78, 0]
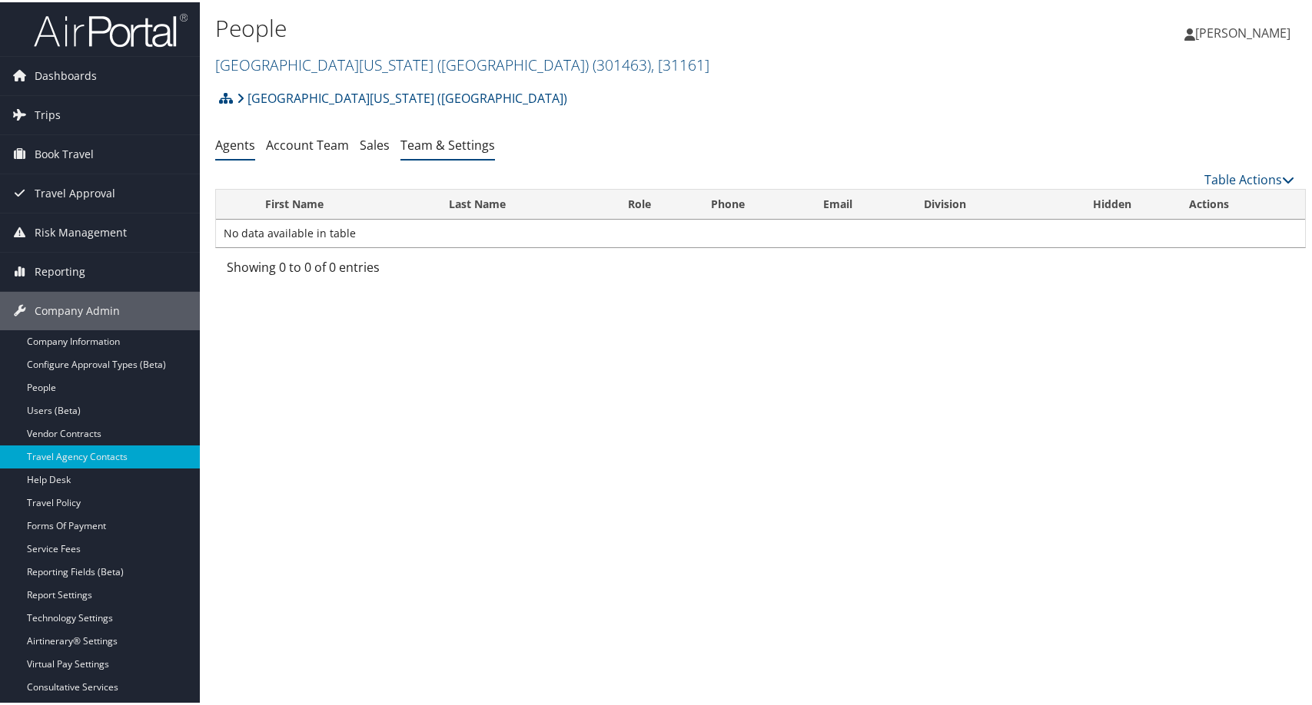
click at [595, 167] on div "[GEOGRAPHIC_DATA][US_STATE] ([GEOGRAPHIC_DATA]) Account Structure [GEOGRAPHIC_D…" at bounding box center [760, 182] width 1090 height 202
click at [495, 151] on link "Team & Settings" at bounding box center [447, 142] width 95 height 17
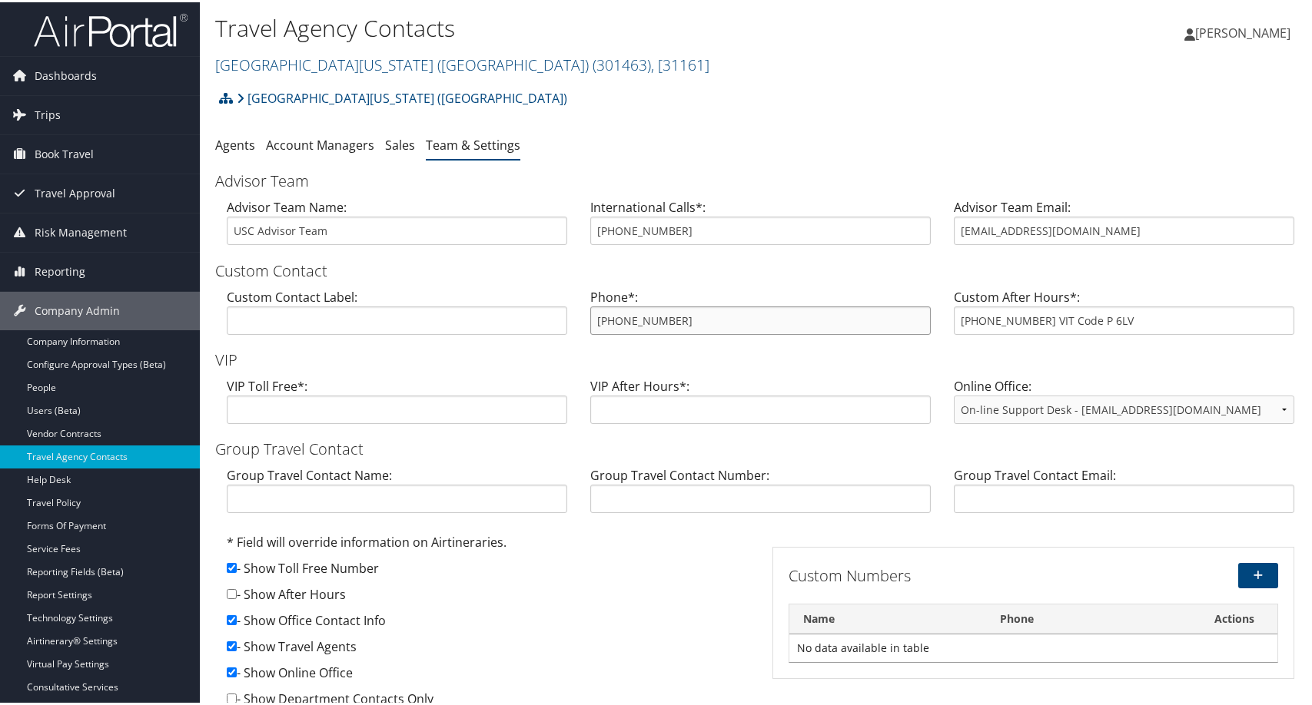
drag, startPoint x: 728, startPoint y: 440, endPoint x: 552, endPoint y: 431, distance: 176.2
click at [552, 345] on div "Custom Contact Label: Phone*: 866-390-5131 Custom After Hours*: 1-800-954-0042 …" at bounding box center [760, 315] width 1090 height 59
click at [1156, 243] on input "usc@cbtravel.com" at bounding box center [1124, 228] width 340 height 28
drag, startPoint x: 960, startPoint y: 307, endPoint x: 911, endPoint y: 314, distance: 50.3
click at [911, 255] on div "Advisor Team Name: USC Advisor Team International Calls*: 801-784-3009 Advisor …" at bounding box center [760, 225] width 1090 height 59
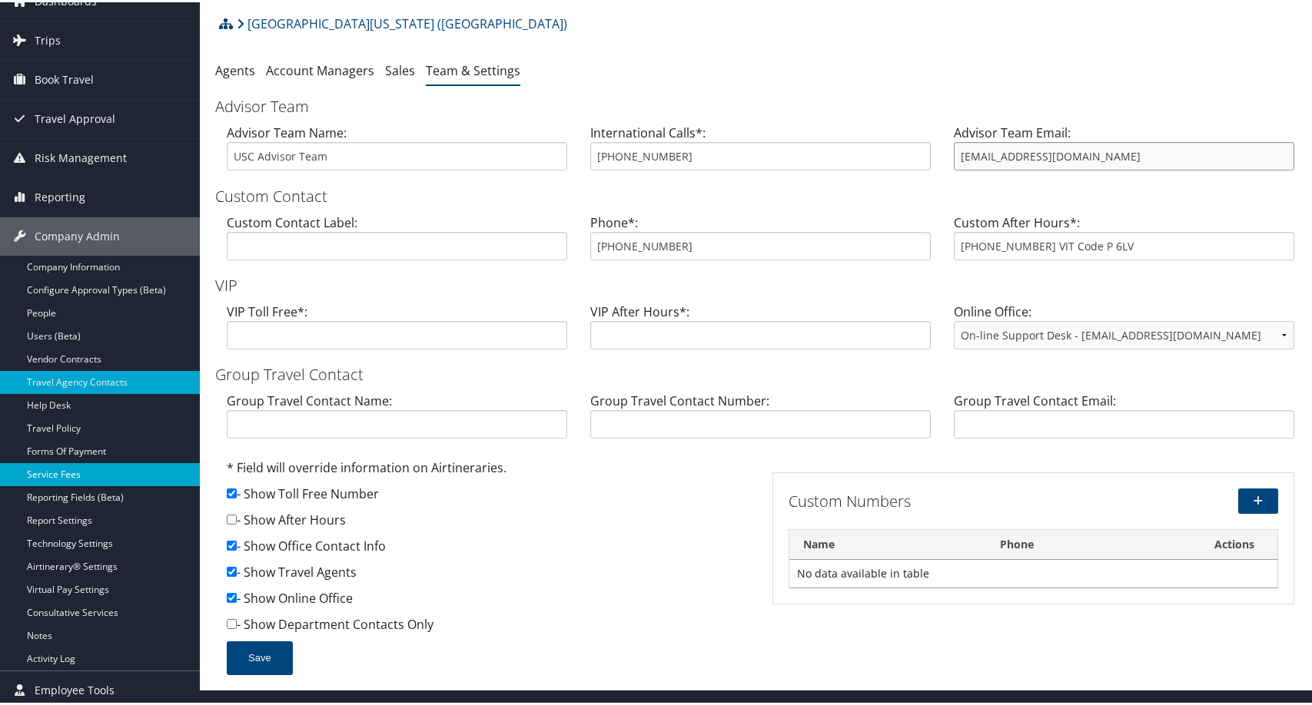
scroll to position [77, 0]
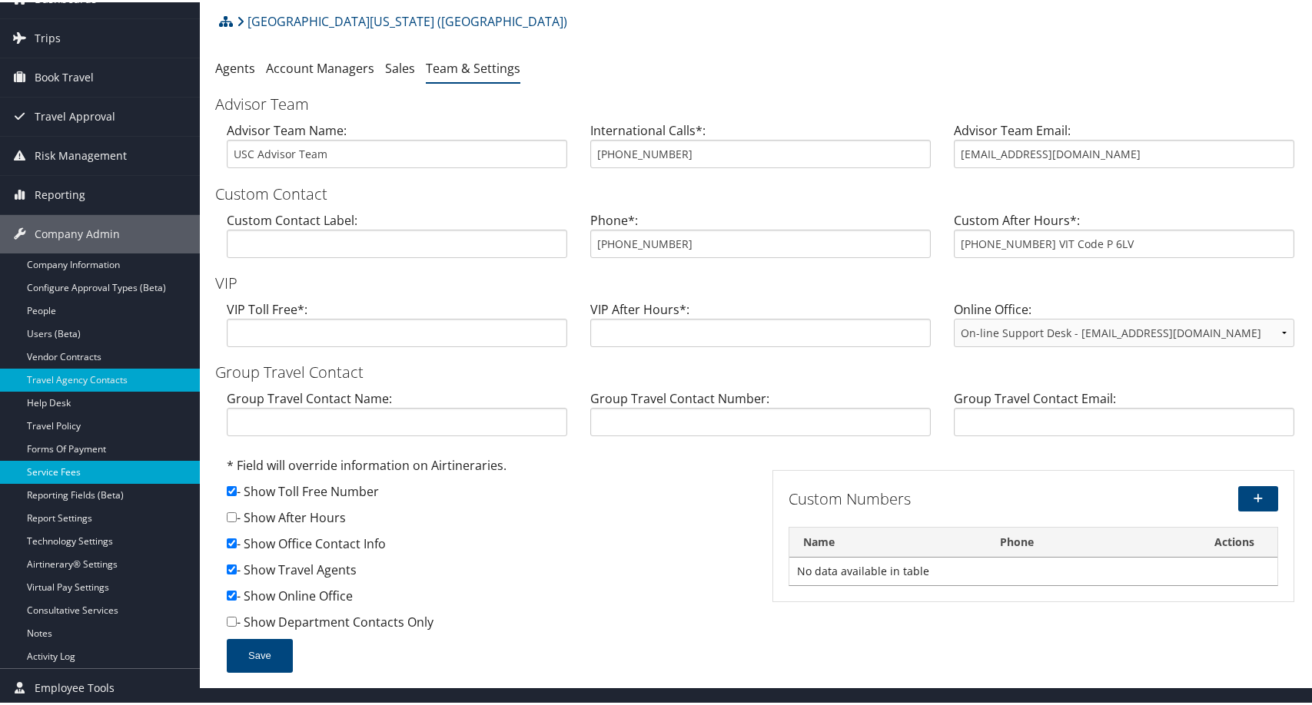
click at [61, 463] on link "Service Fees" at bounding box center [100, 470] width 200 height 23
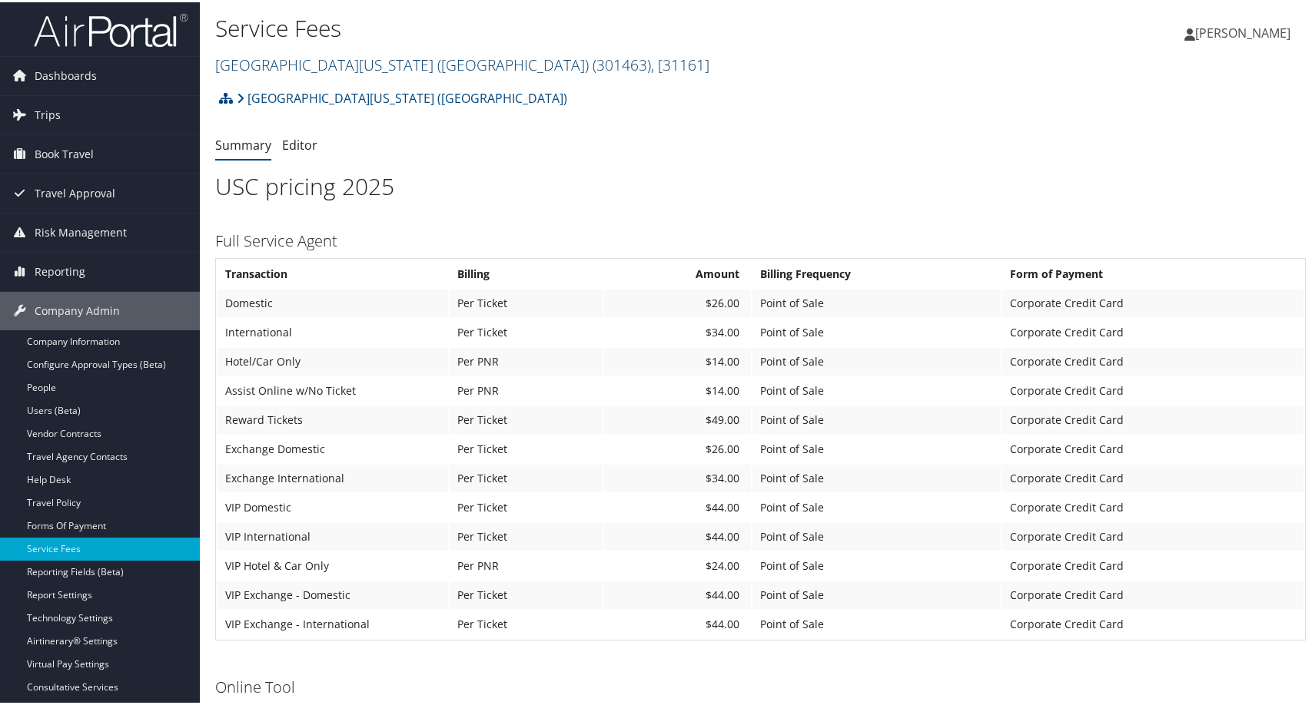
click at [709, 73] on span ", [ 31161 ]" at bounding box center [680, 62] width 58 height 21
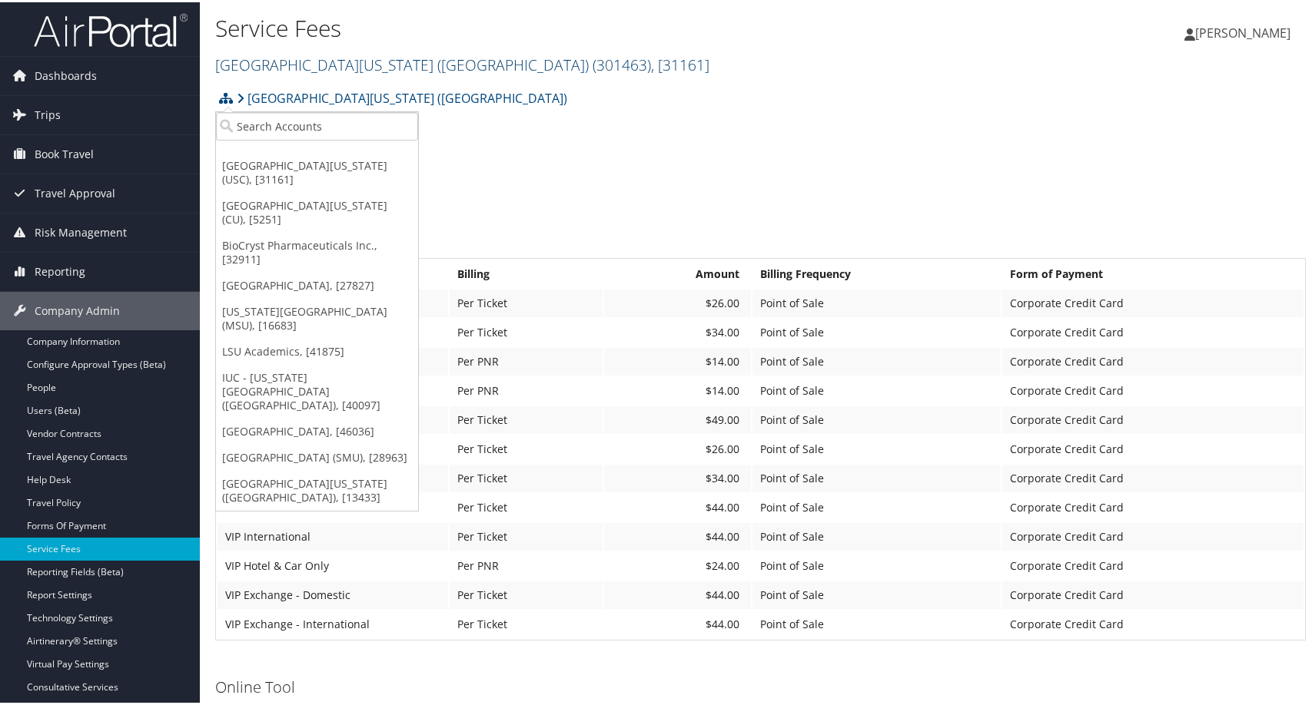
scroll to position [109, 0]
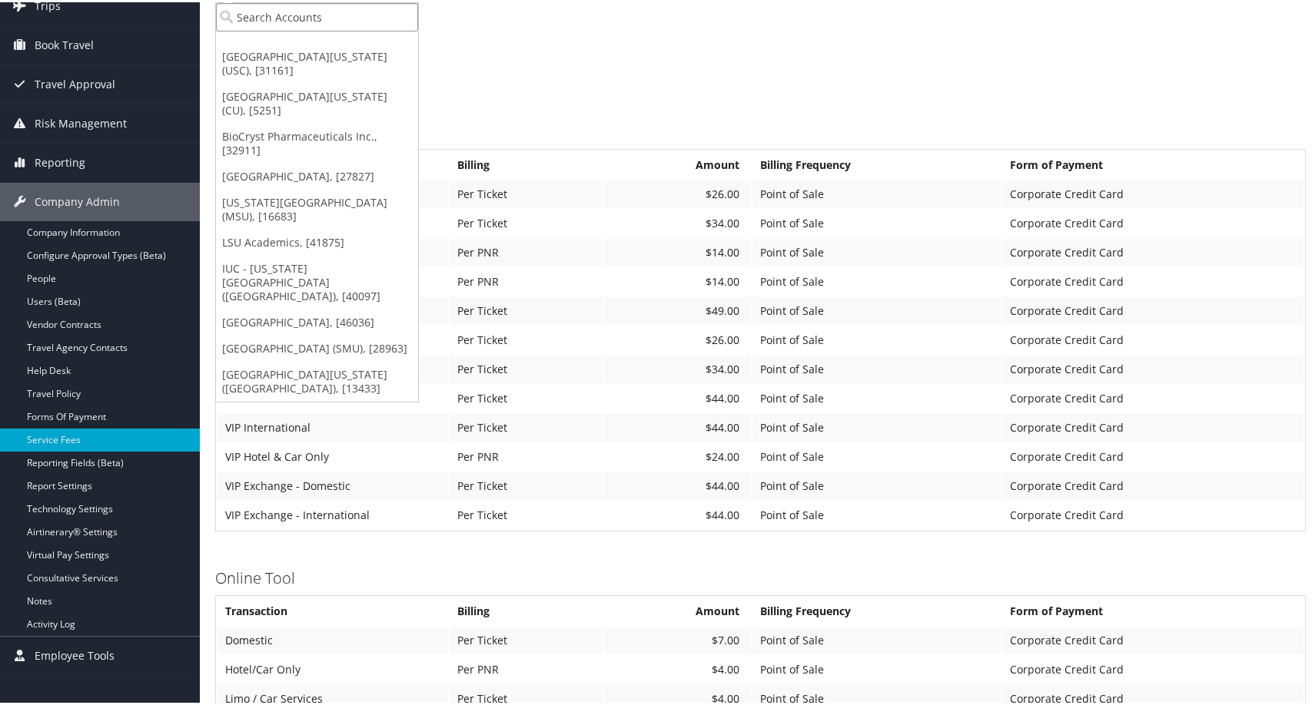
click at [264, 29] on input "search" at bounding box center [317, 15] width 202 height 28
type input "kent state"
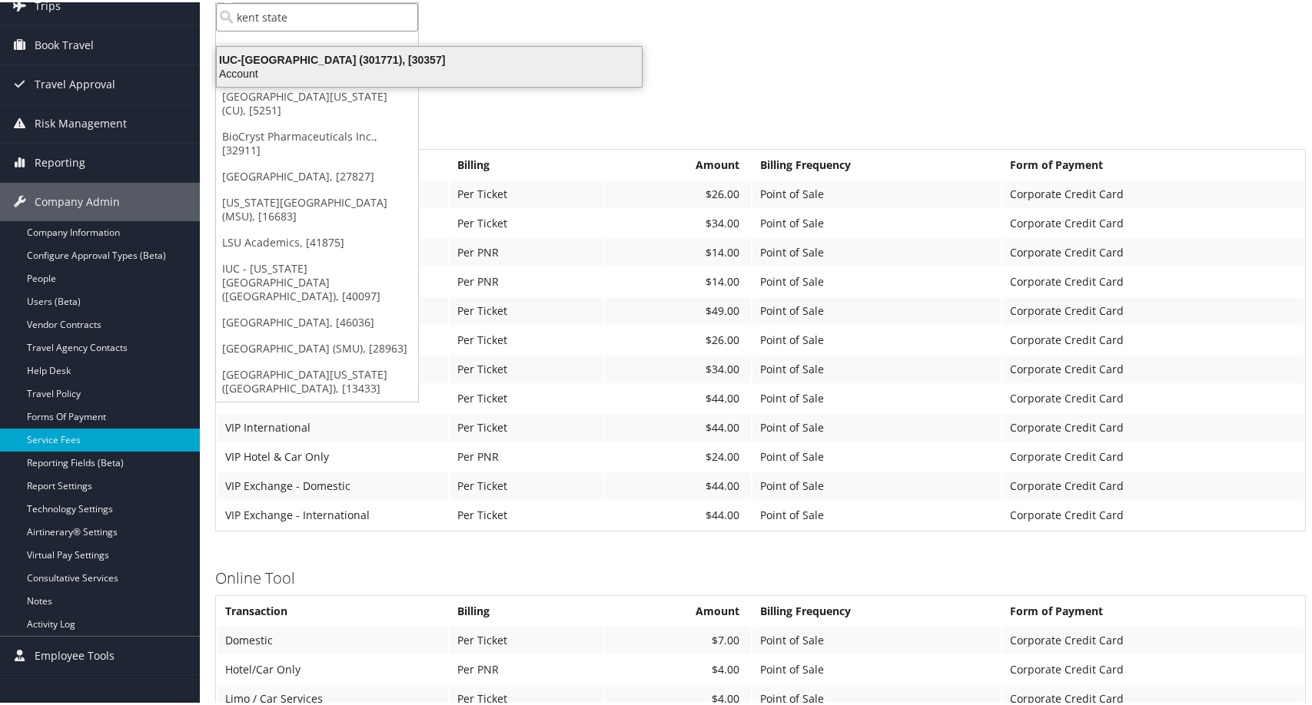
click at [231, 78] on div "Account" at bounding box center [428, 72] width 443 height 14
